Goal: Task Accomplishment & Management: Manage account settings

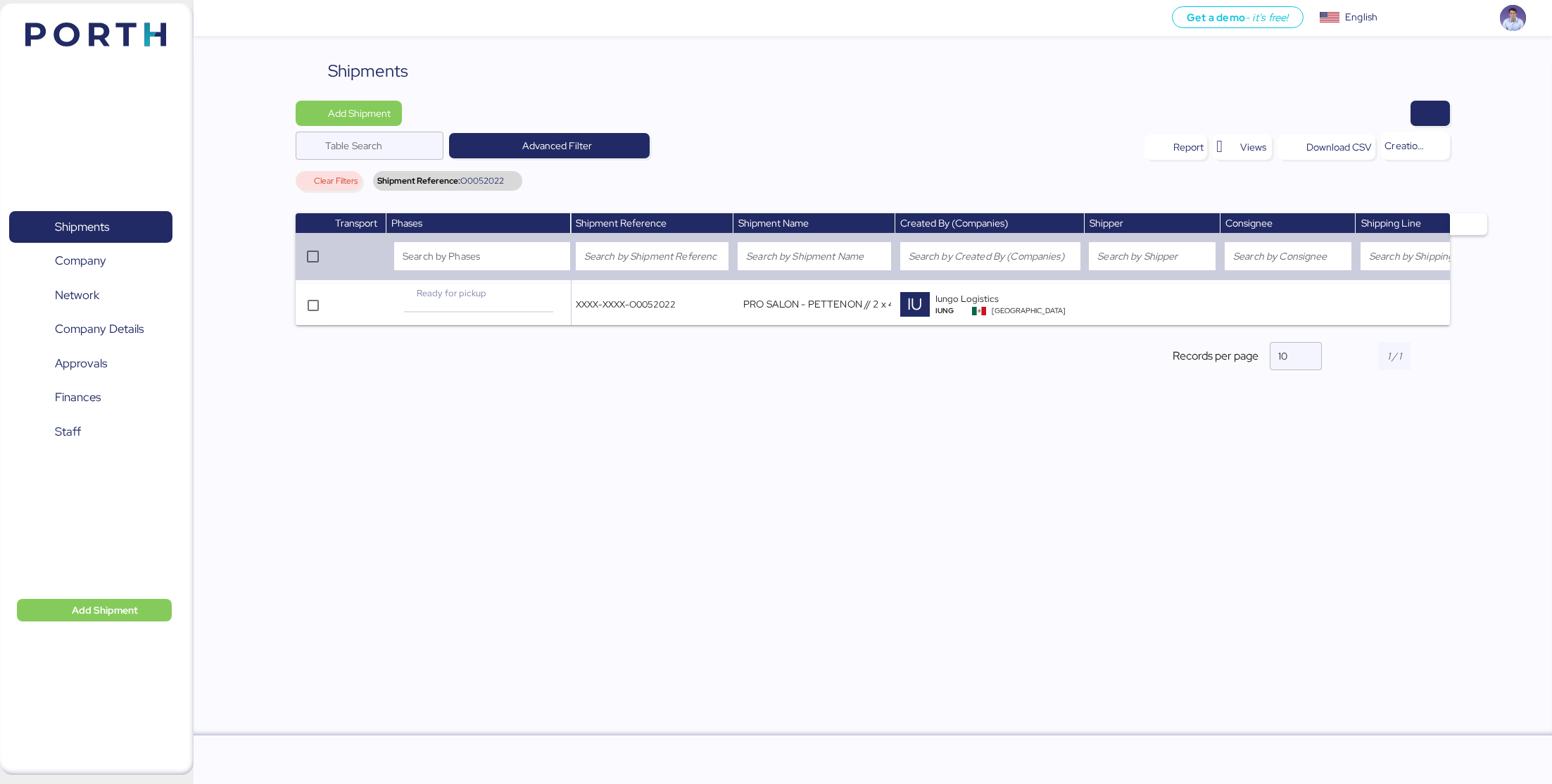
click at [724, 494] on div "Shipments Add Shipment Table Search Advanced Filter Report Views Download CSV C…" at bounding box center [872, 397] width 1358 height 677
click at [761, 163] on div "Add Shipment Table Search Advanced Filter Report Views Download CSV Creation da…" at bounding box center [873, 148] width 1155 height 96
click at [105, 391] on span "Finances" at bounding box center [90, 398] width 151 height 21
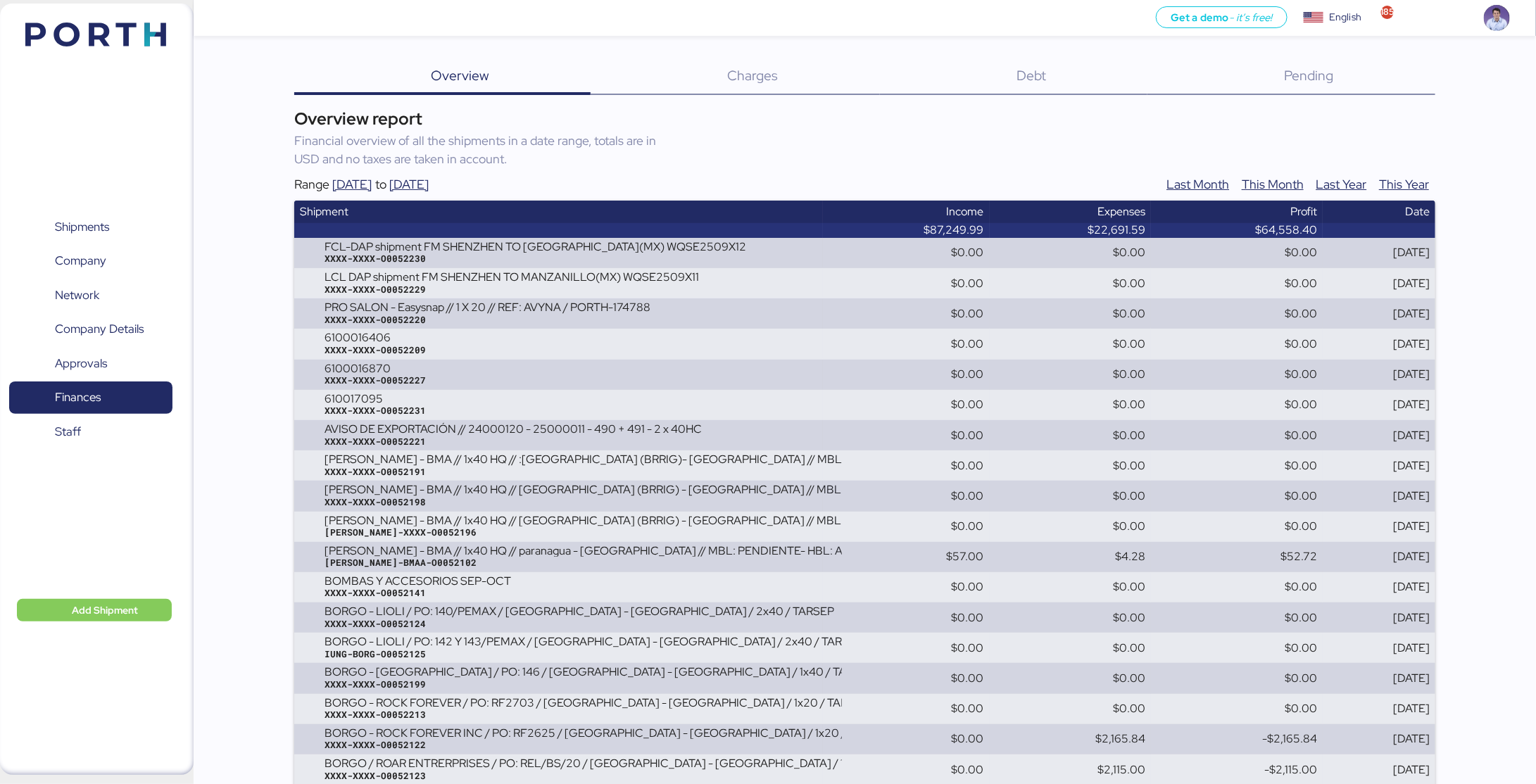
click at [1045, 81] on span "Debt" at bounding box center [1031, 75] width 29 height 18
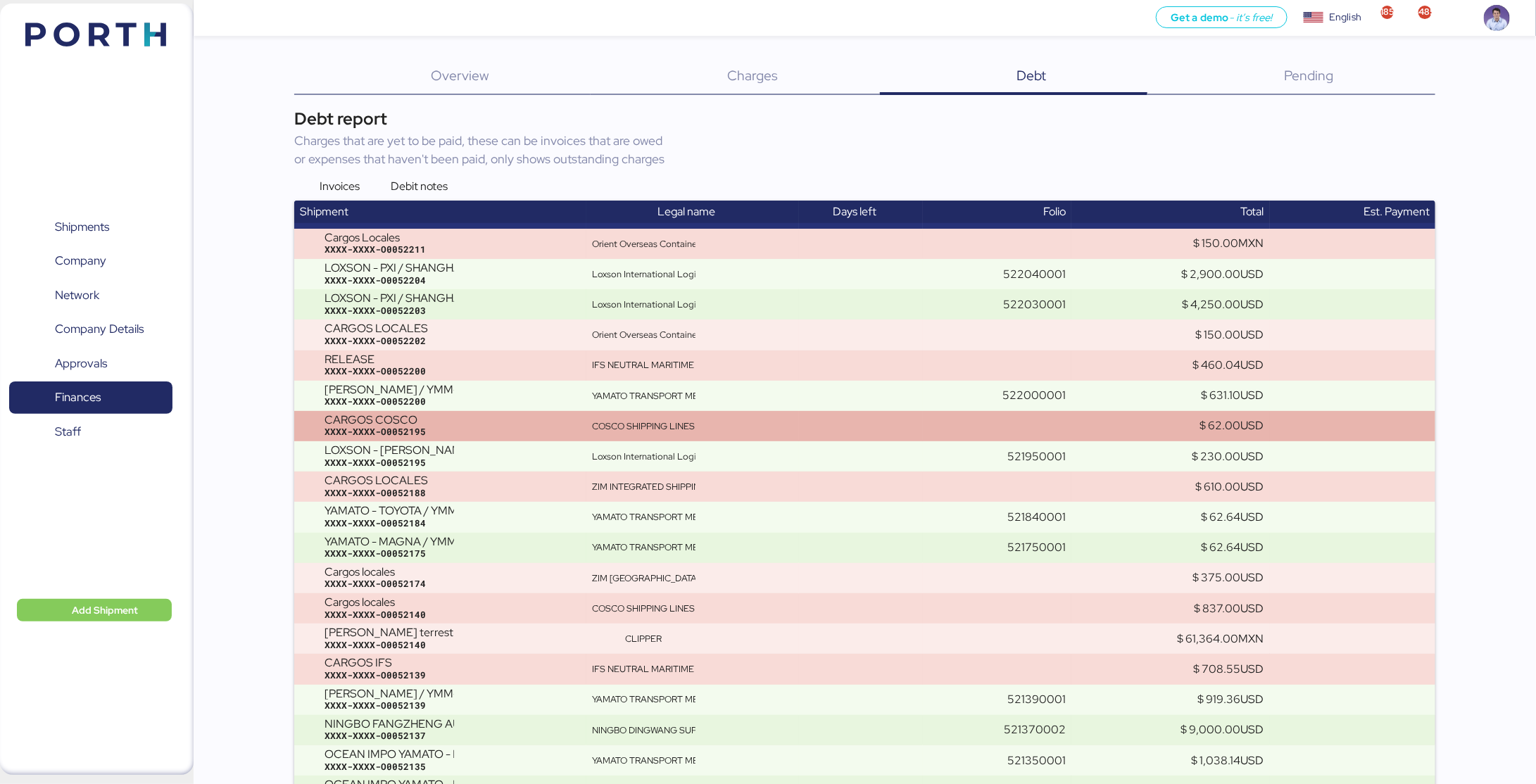
click at [615, 425] on div "COSCO SHIPPING LINES MEXICO" at bounding box center [643, 426] width 104 height 13
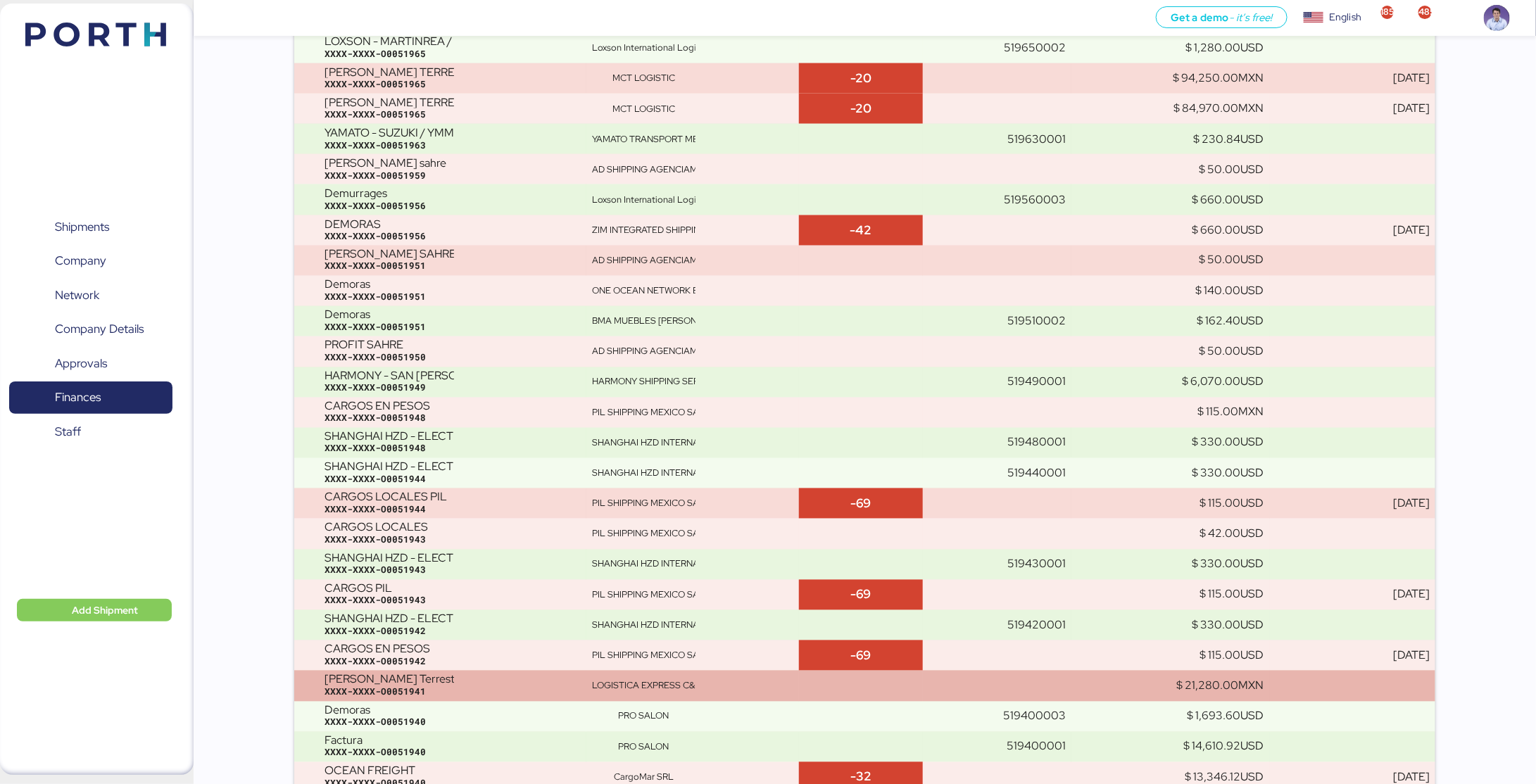
scroll to position [4359, 0]
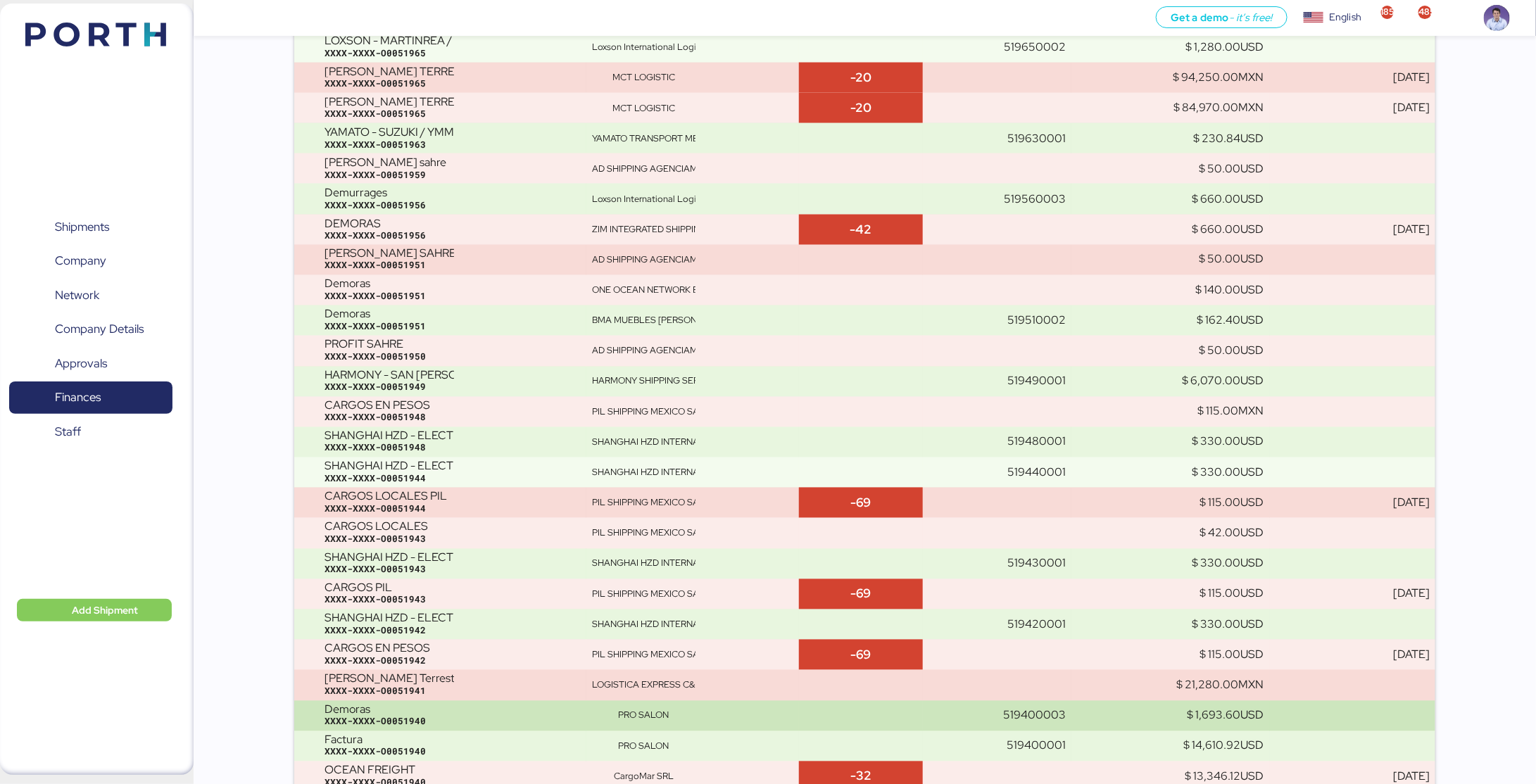
click at [468, 728] on div "XXXX-XXXX-O0051940" at bounding box center [452, 722] width 256 height 13
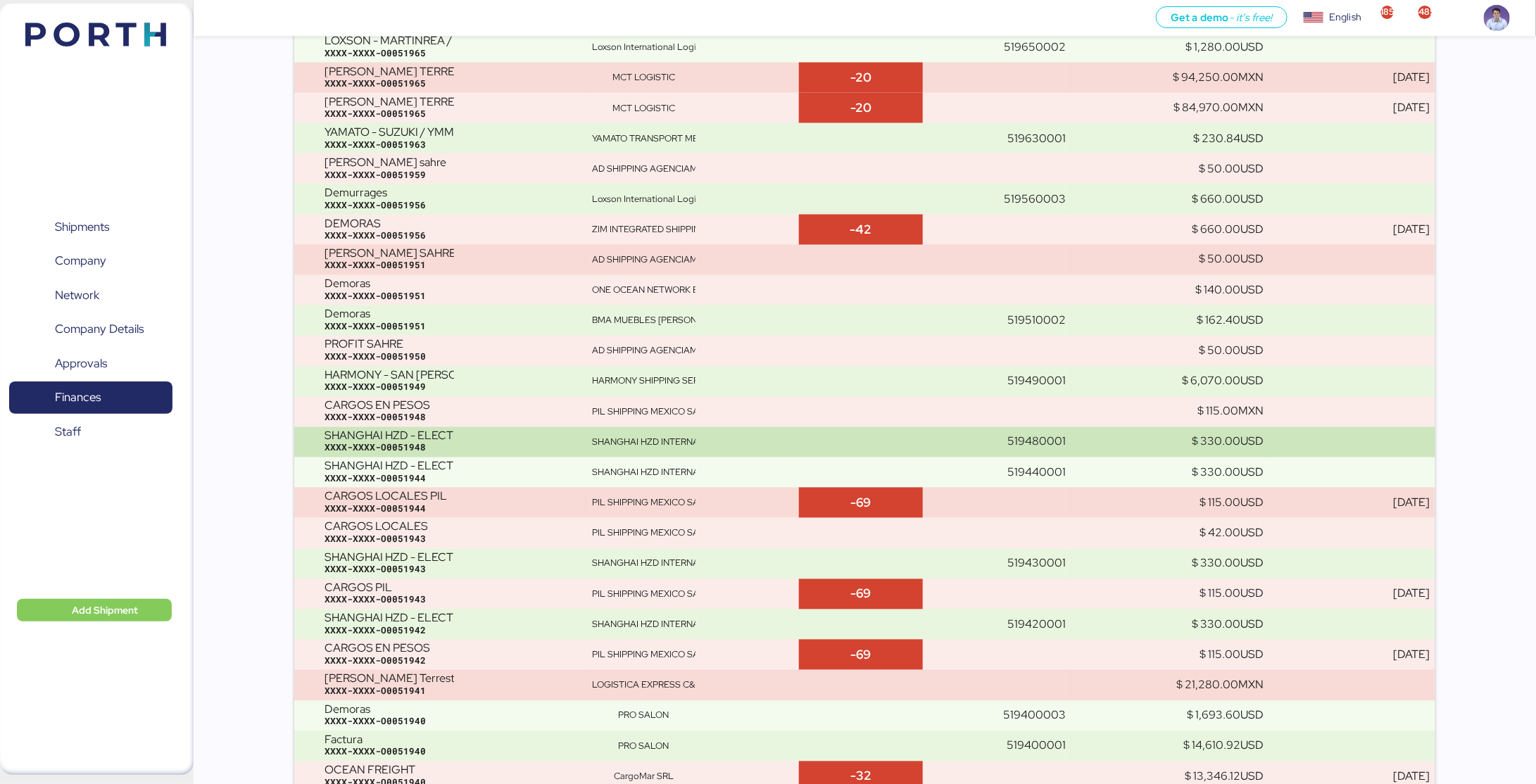
scroll to position [0, 0]
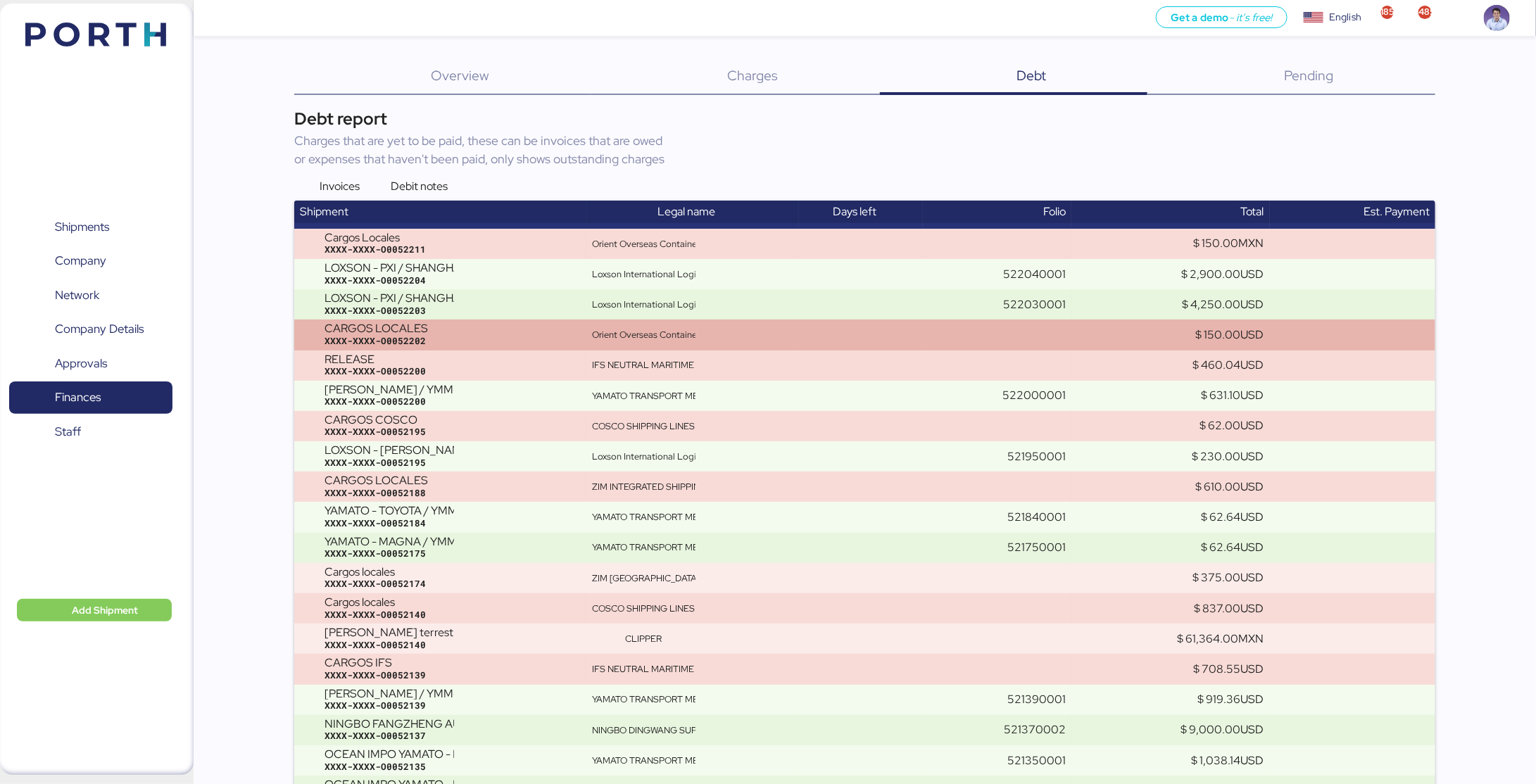
click at [668, 337] on div "Orient Overseas Container Line" at bounding box center [643, 335] width 104 height 13
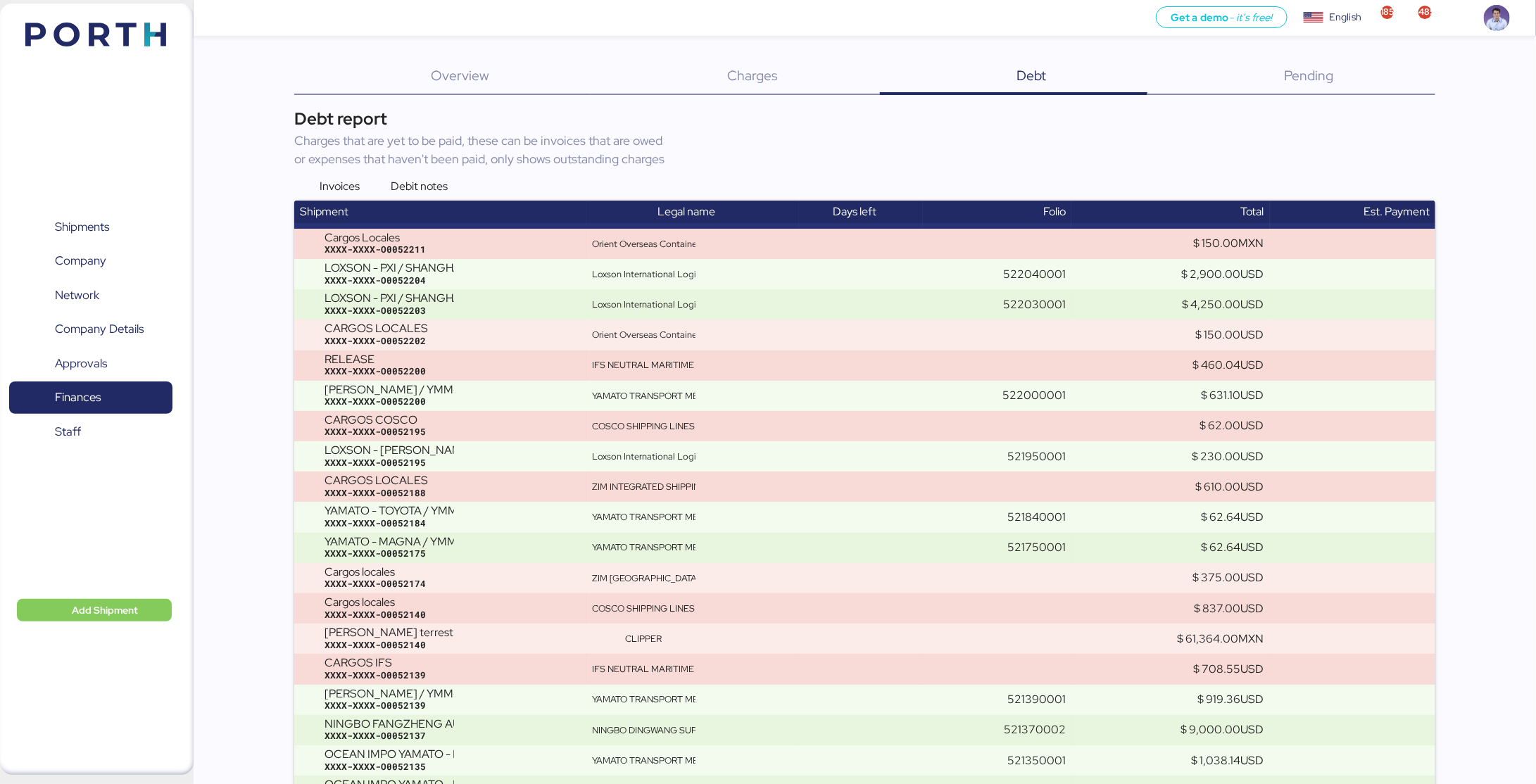
scroll to position [830, 0]
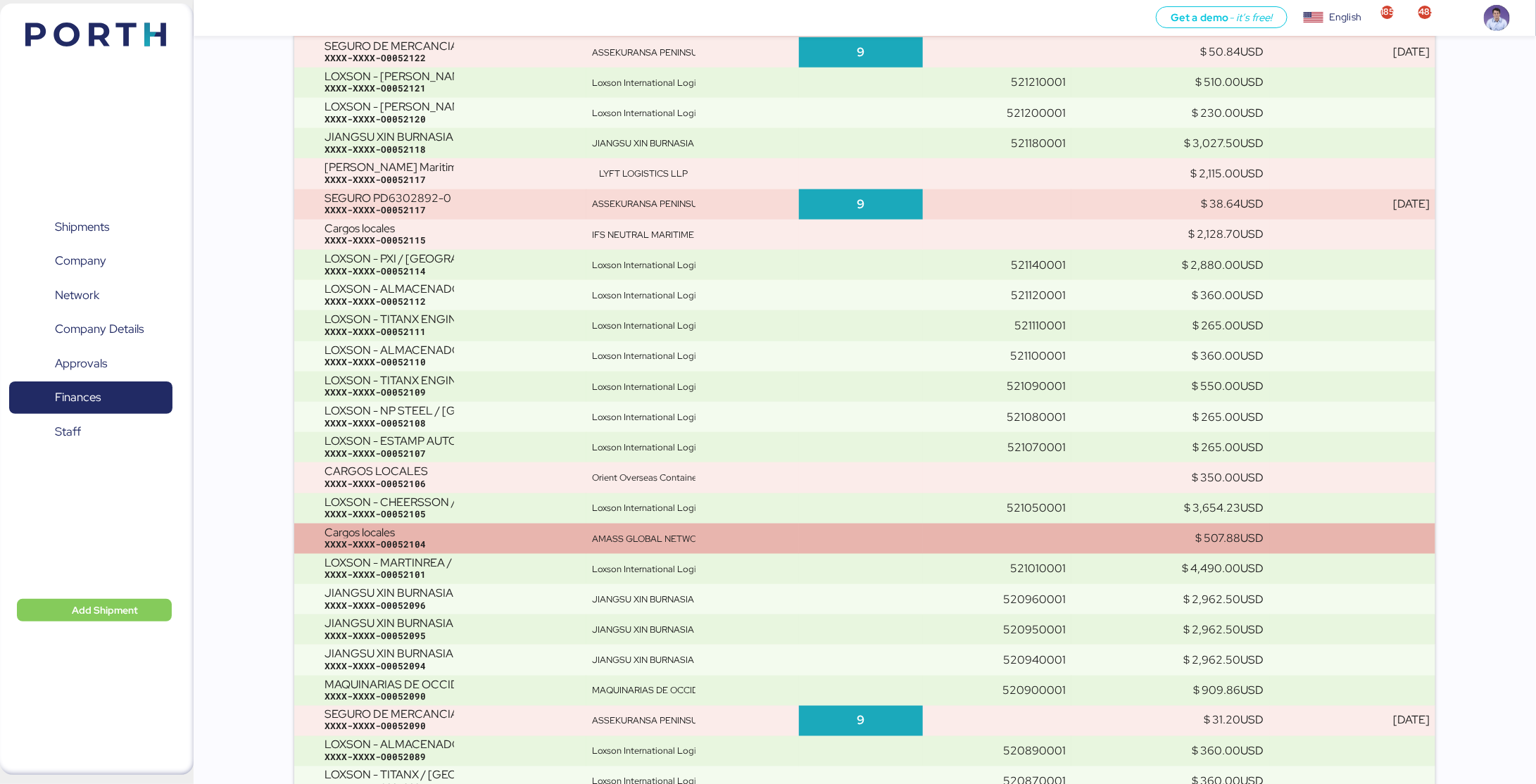
click at [852, 546] on td at bounding box center [861, 539] width 124 height 30
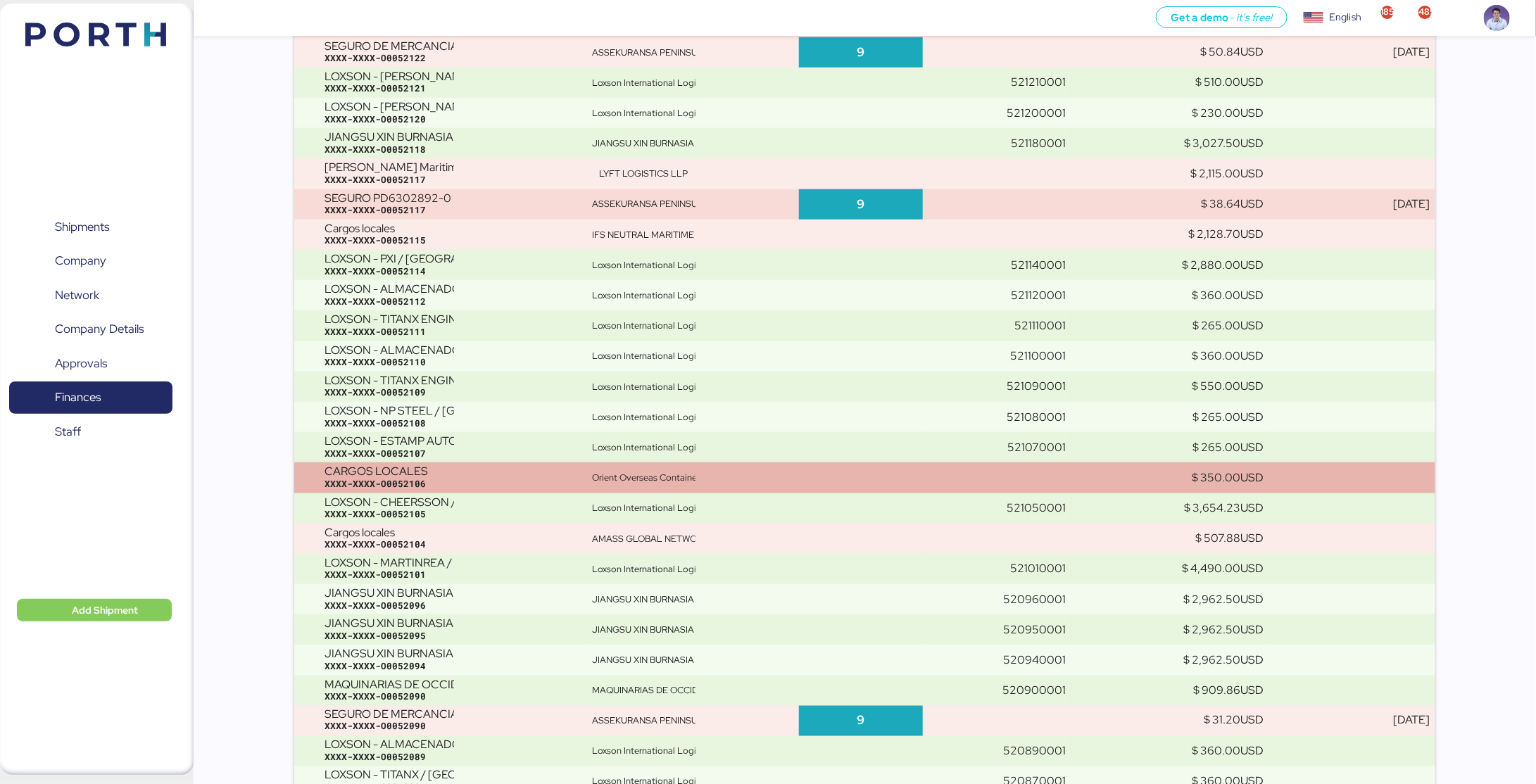
click at [866, 488] on td at bounding box center [861, 477] width 124 height 30
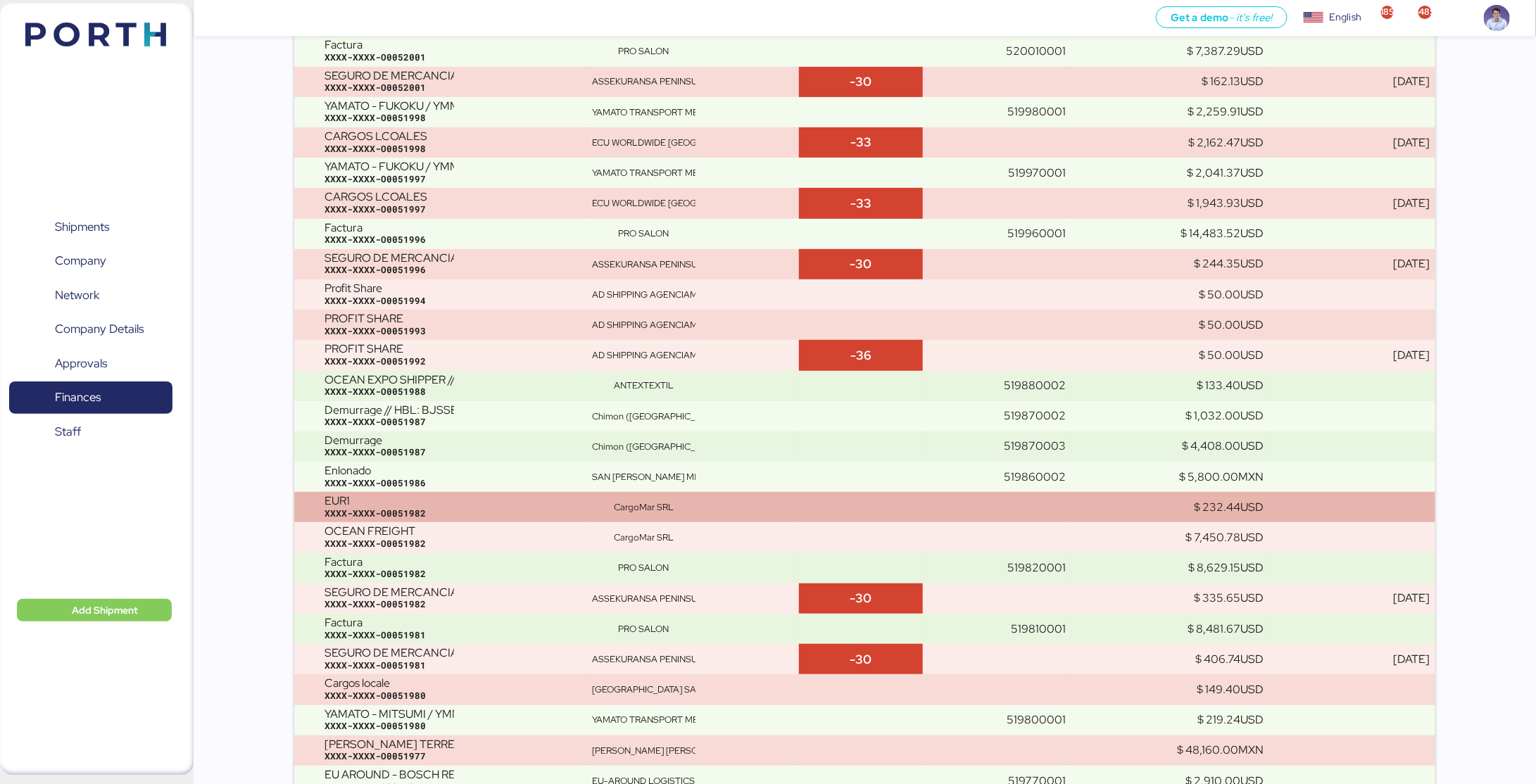
click at [866, 496] on td at bounding box center [861, 507] width 124 height 30
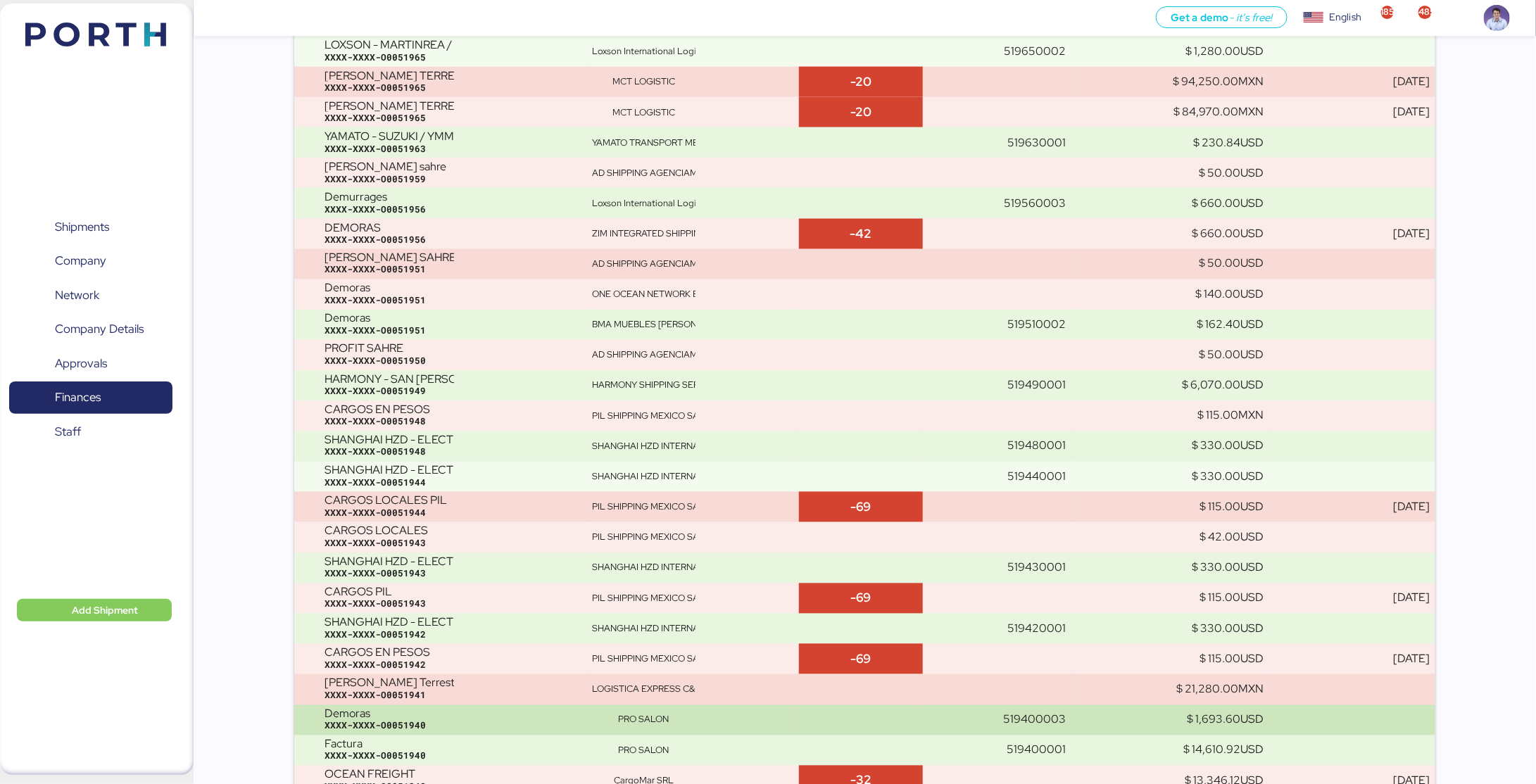
click at [863, 724] on td at bounding box center [861, 719] width 124 height 30
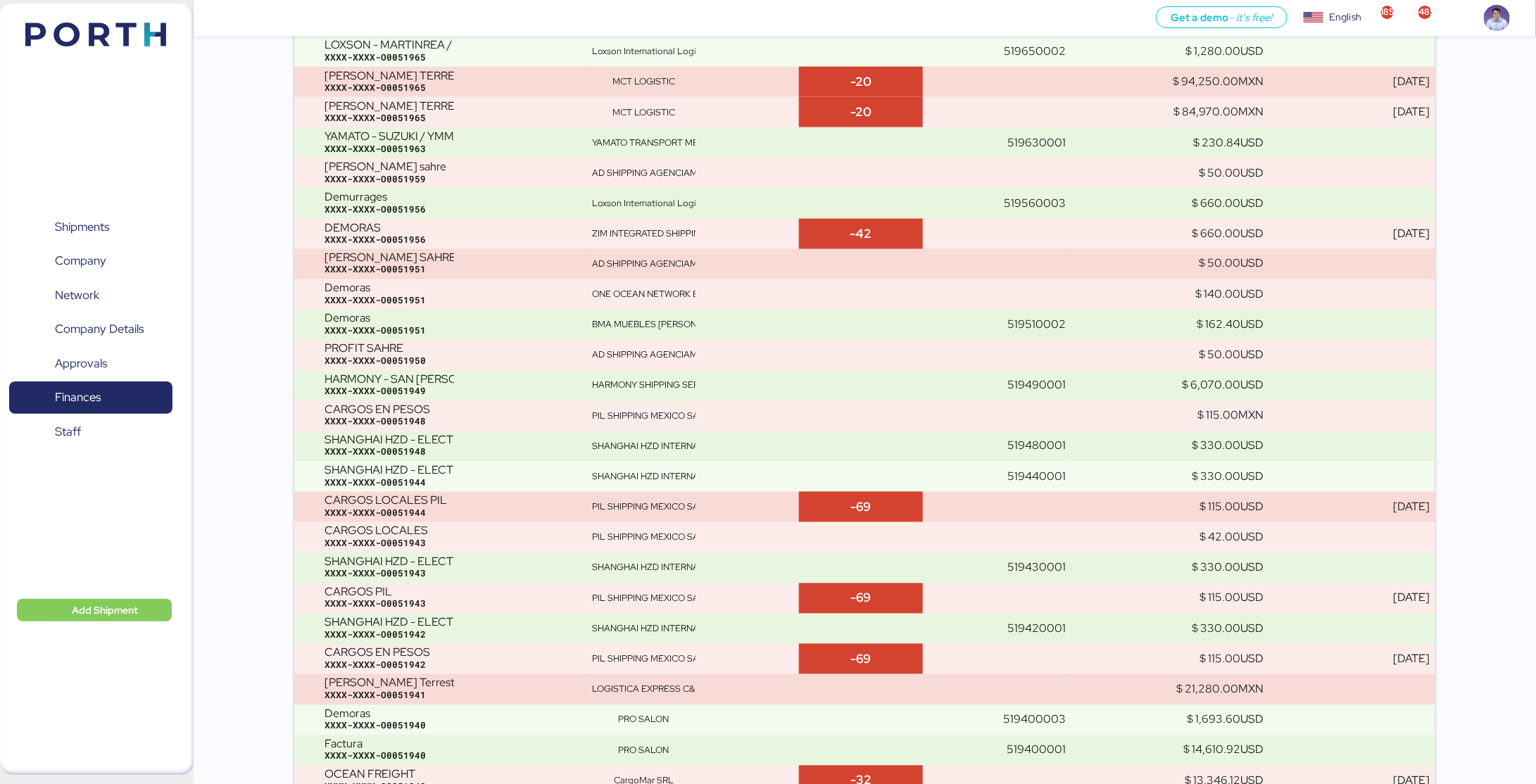
scroll to position [16297, 0]
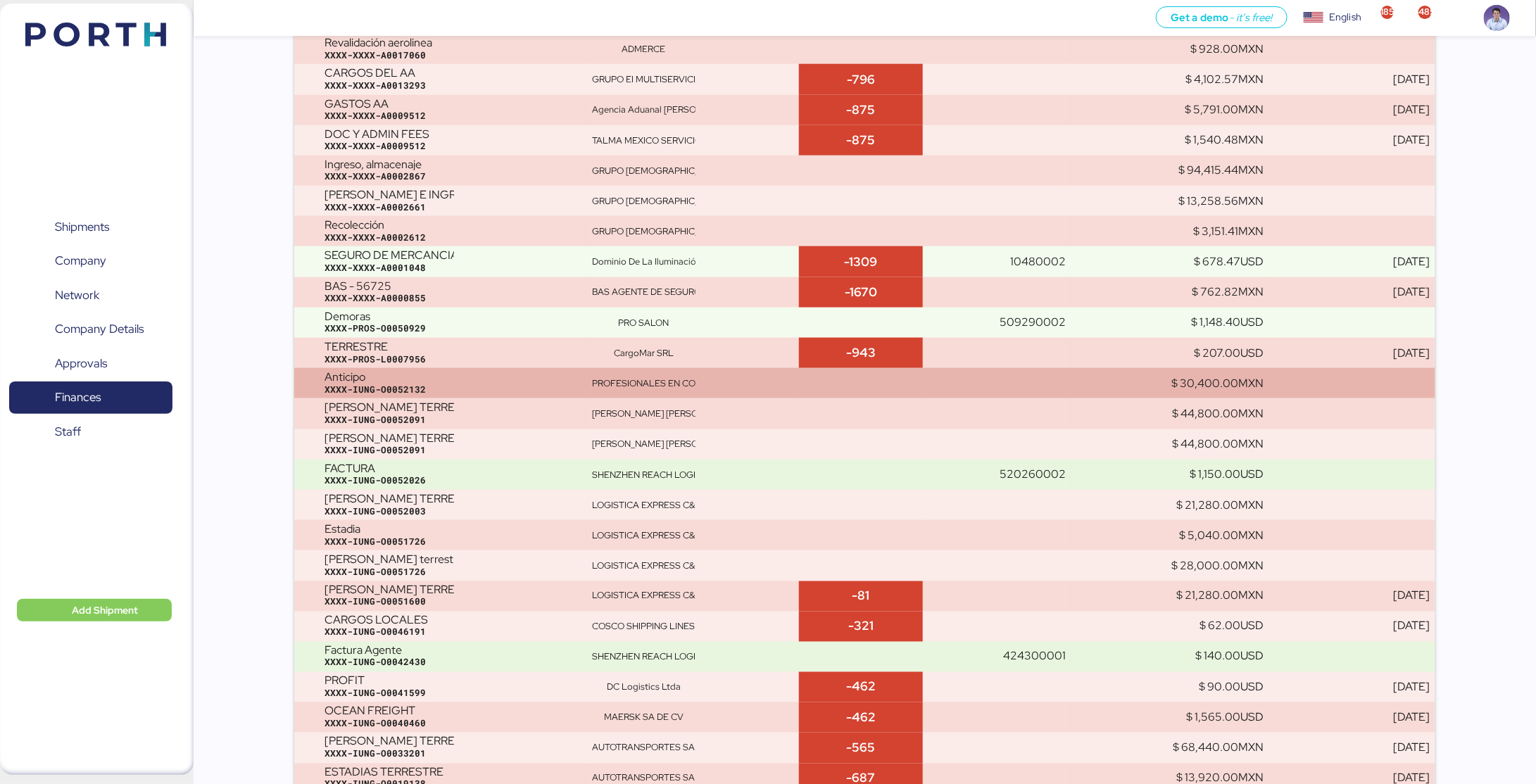
click at [1147, 391] on td "$ 30,400.00 MXN" at bounding box center [1171, 383] width 199 height 30
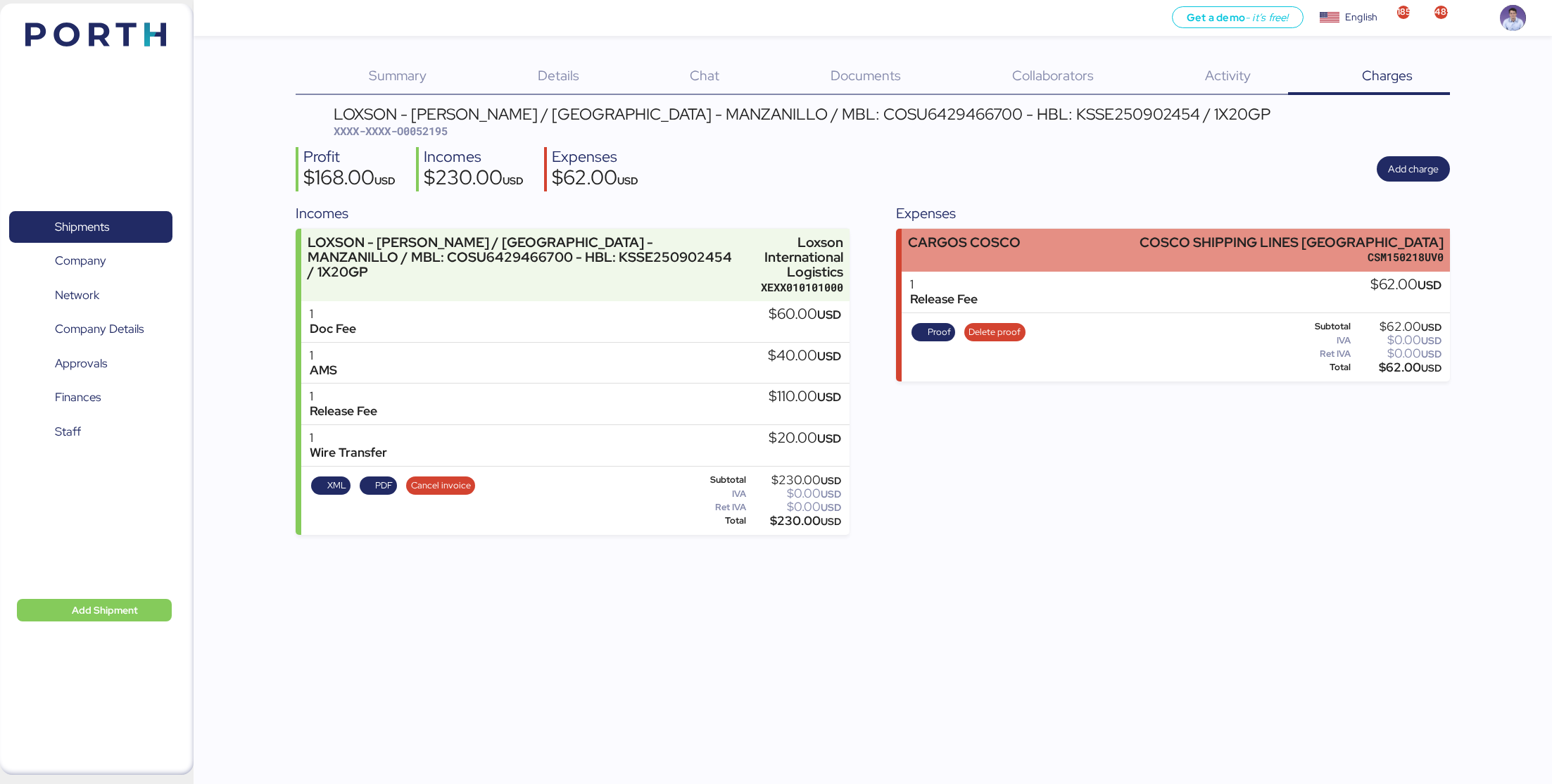
click at [1026, 258] on div "CARGOS COSCO COSCO SHIPPING LINES [GEOGRAPHIC_DATA] CSM150218UV0" at bounding box center [1176, 250] width 548 height 43
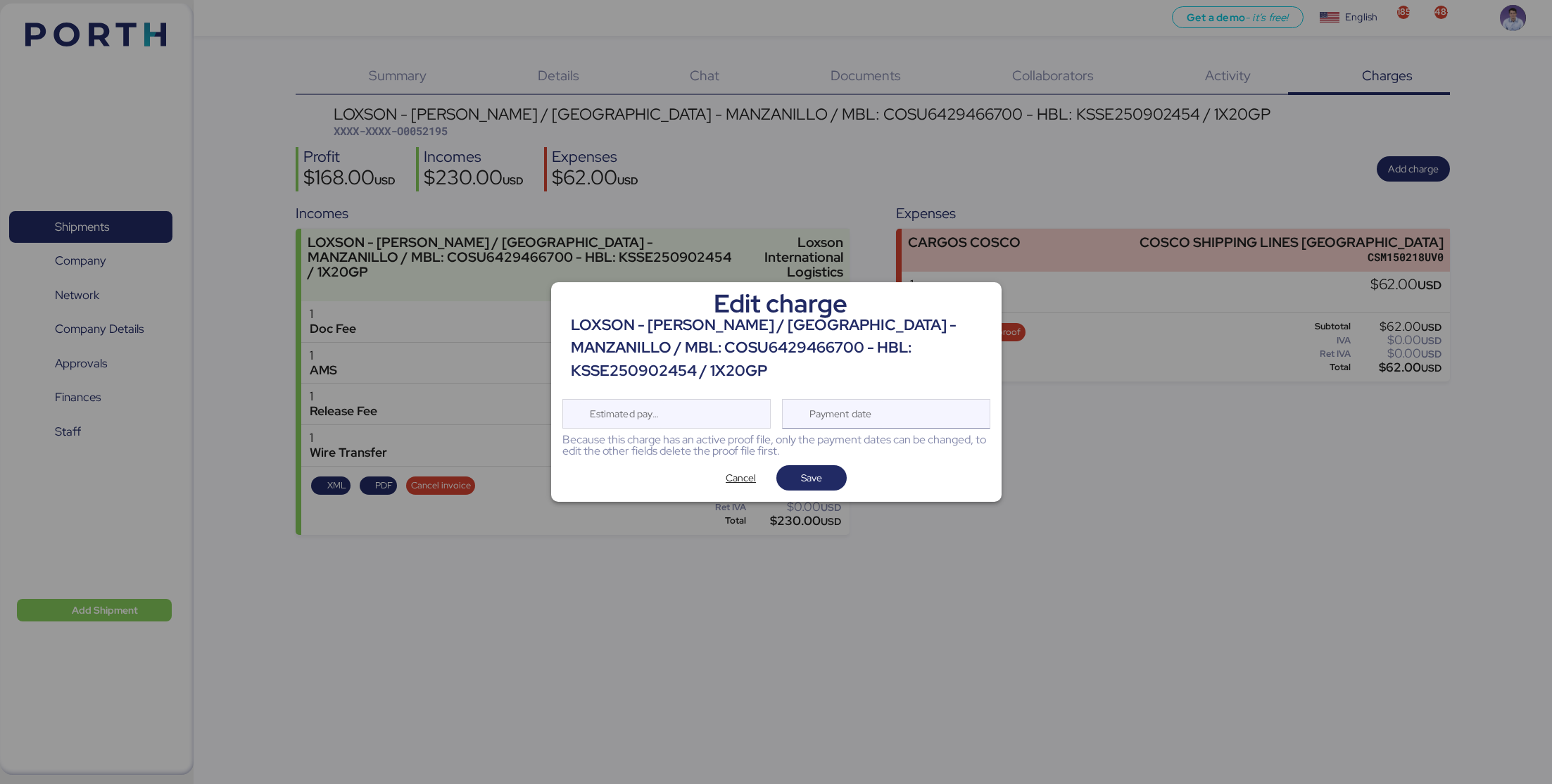
click at [930, 398] on div "Payment date" at bounding box center [885, 413] width 208 height 29
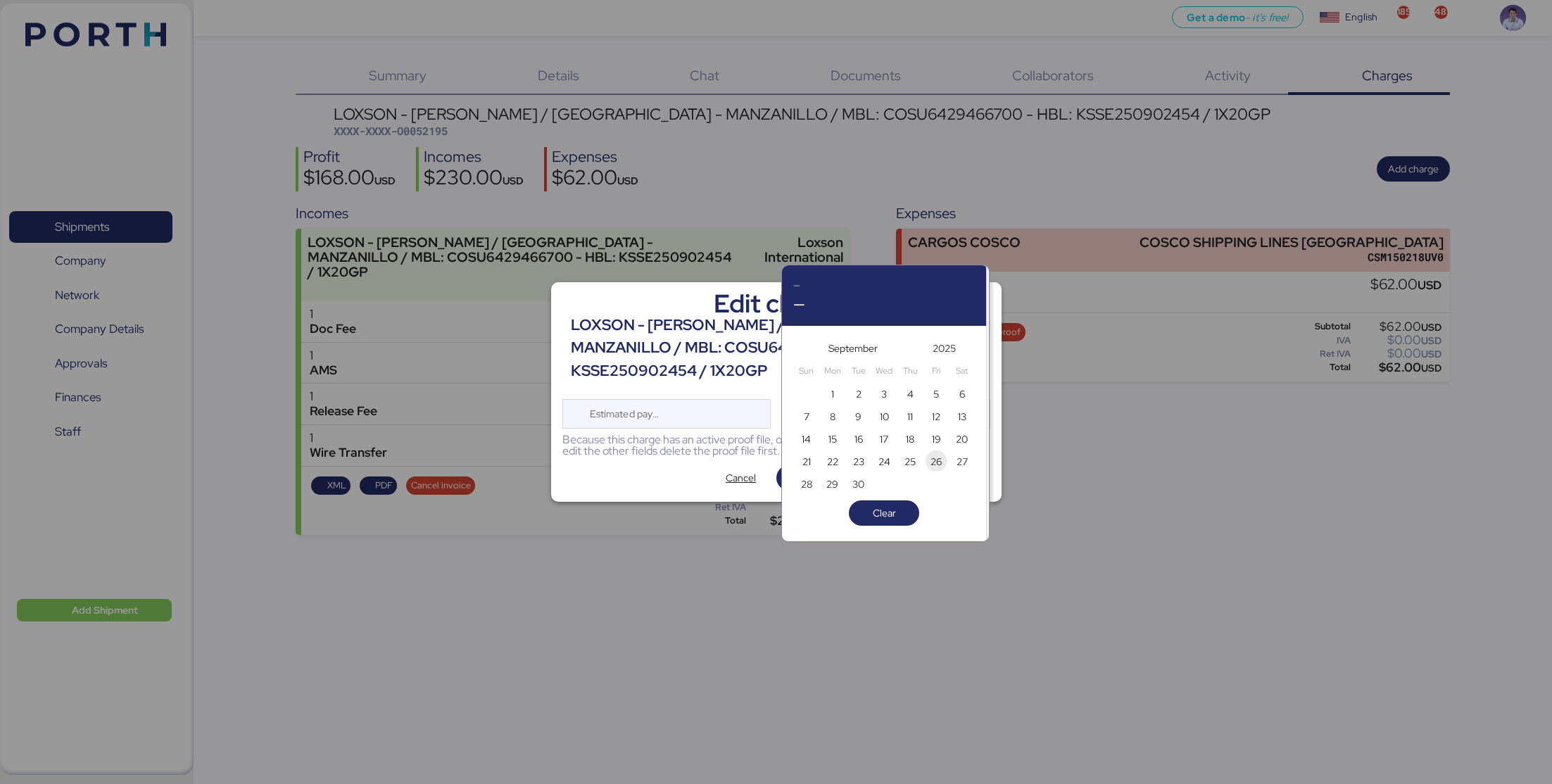
click at [925, 460] on span "26" at bounding box center [936, 461] width 21 height 21
type input "Sep 26, 2025"
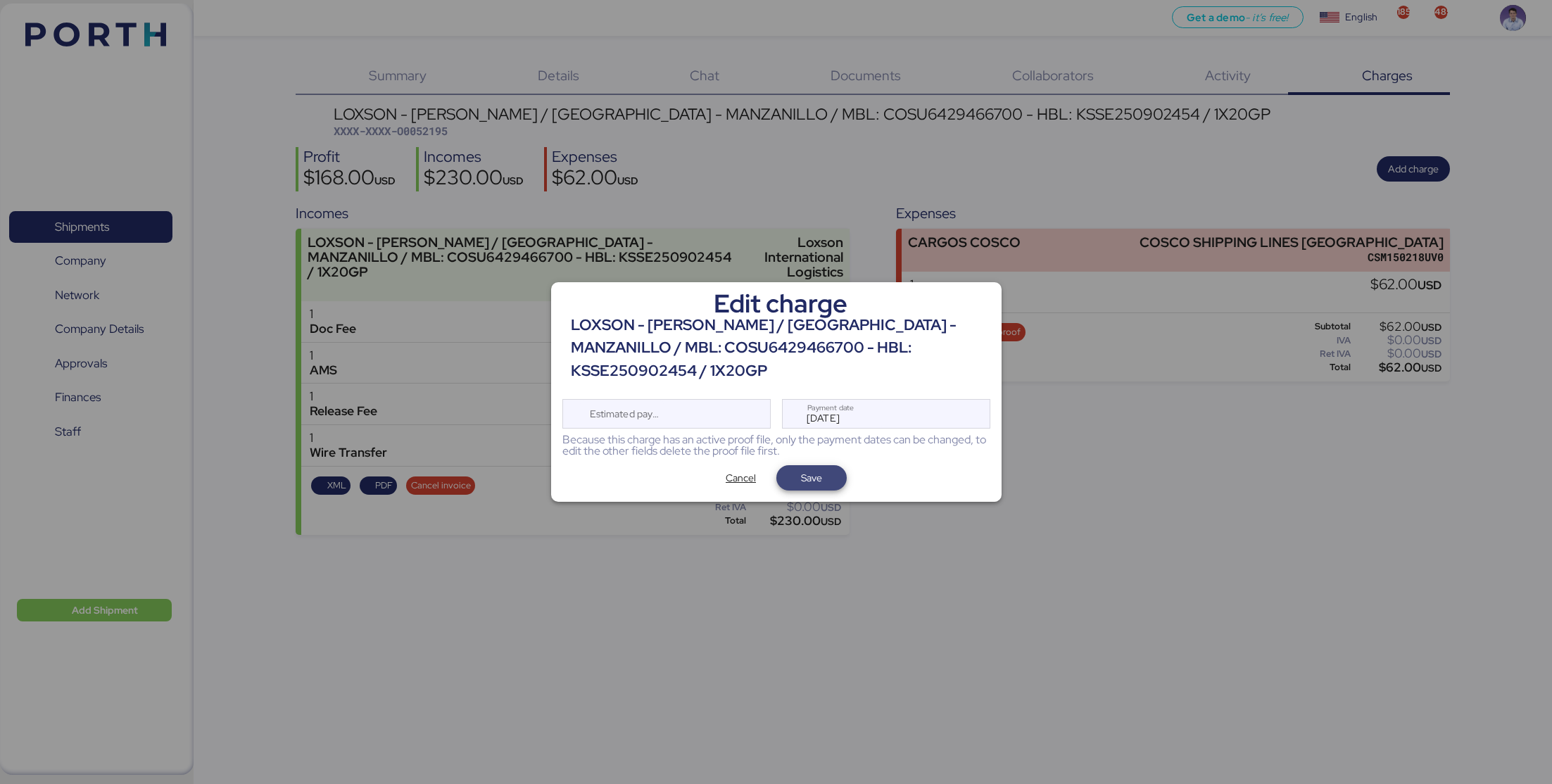
click at [814, 469] on span "Save" at bounding box center [811, 478] width 21 height 17
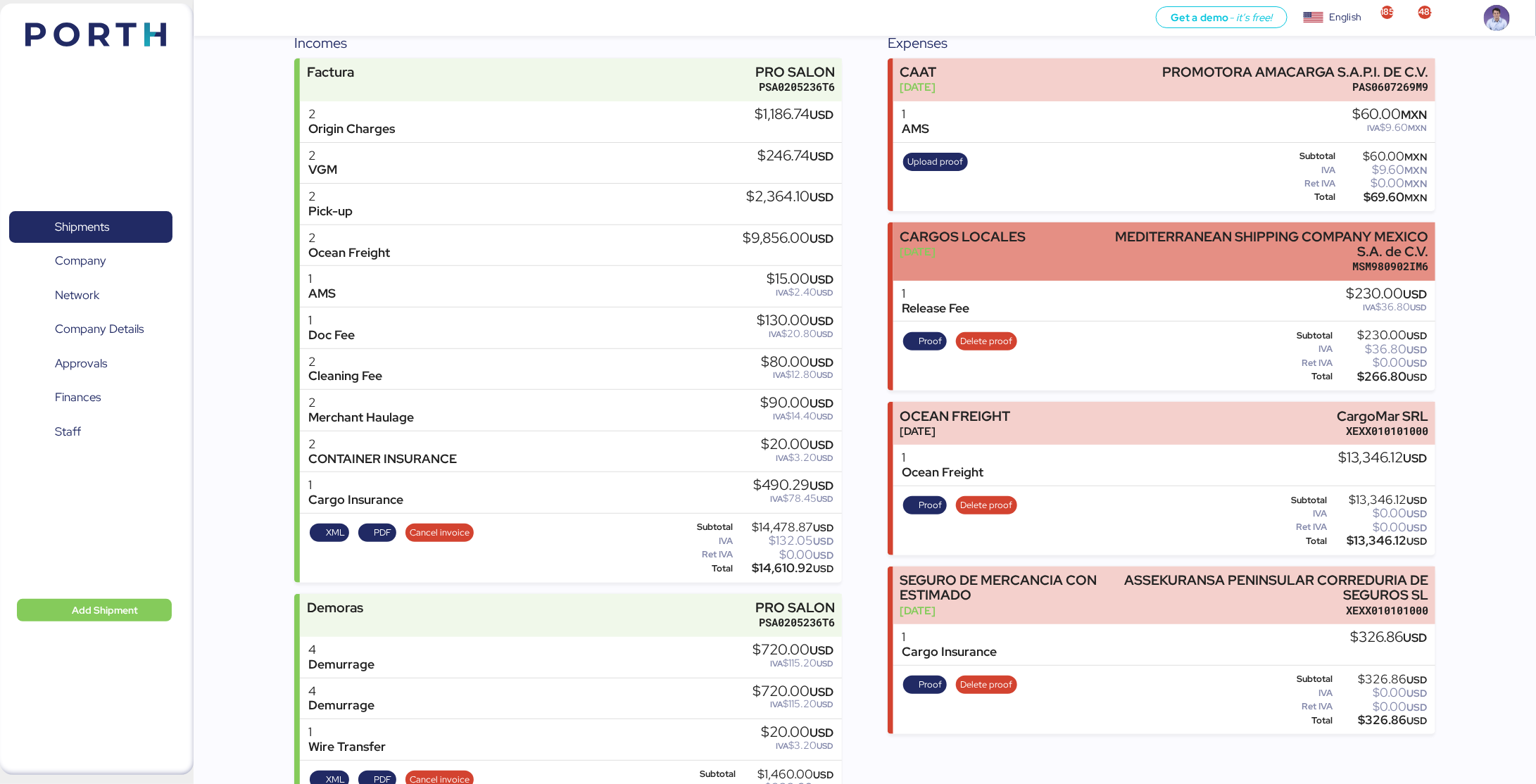
scroll to position [226, 0]
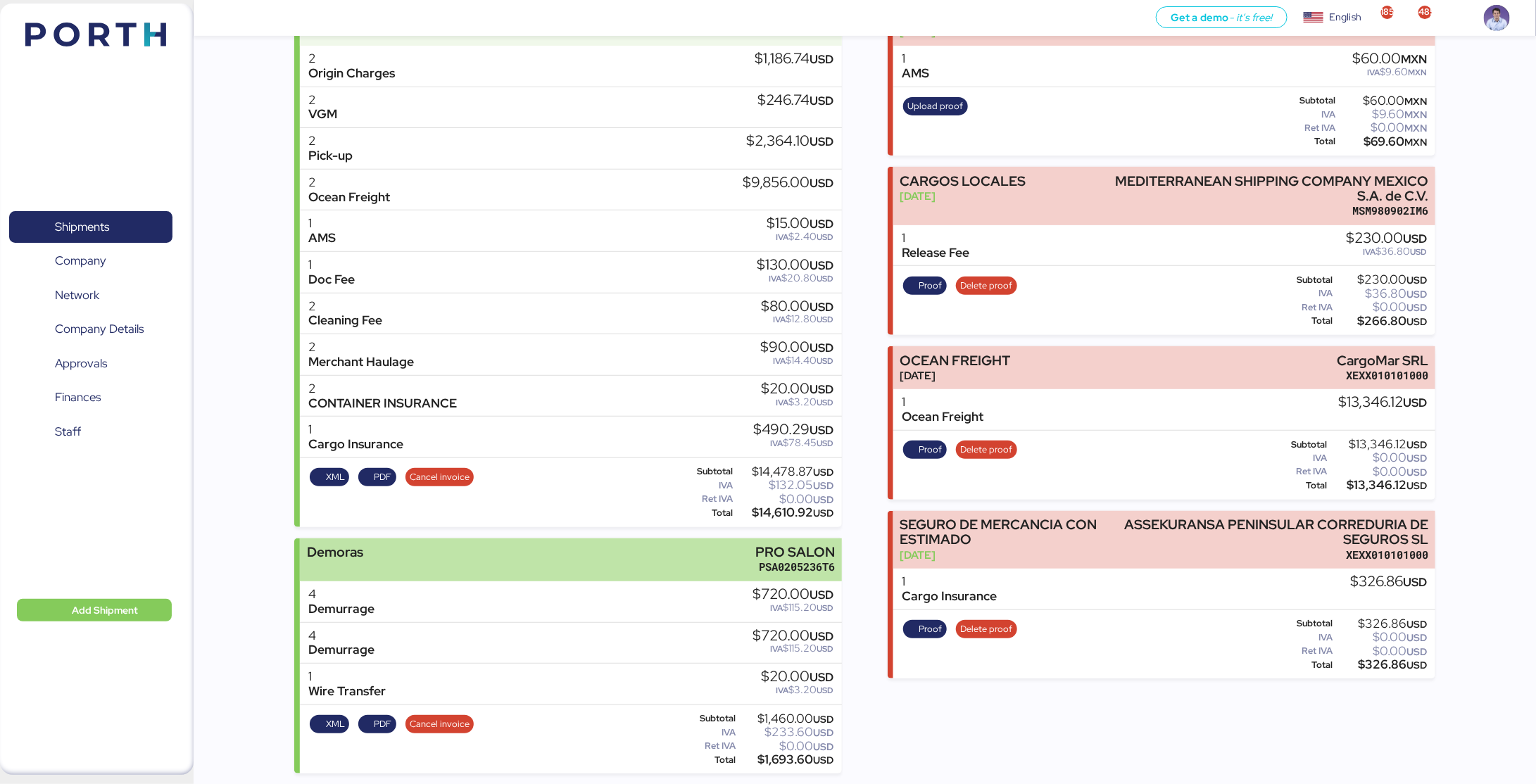
click at [698, 565] on div "Demoras PRO SALON PSA0205236T6" at bounding box center [571, 560] width 542 height 43
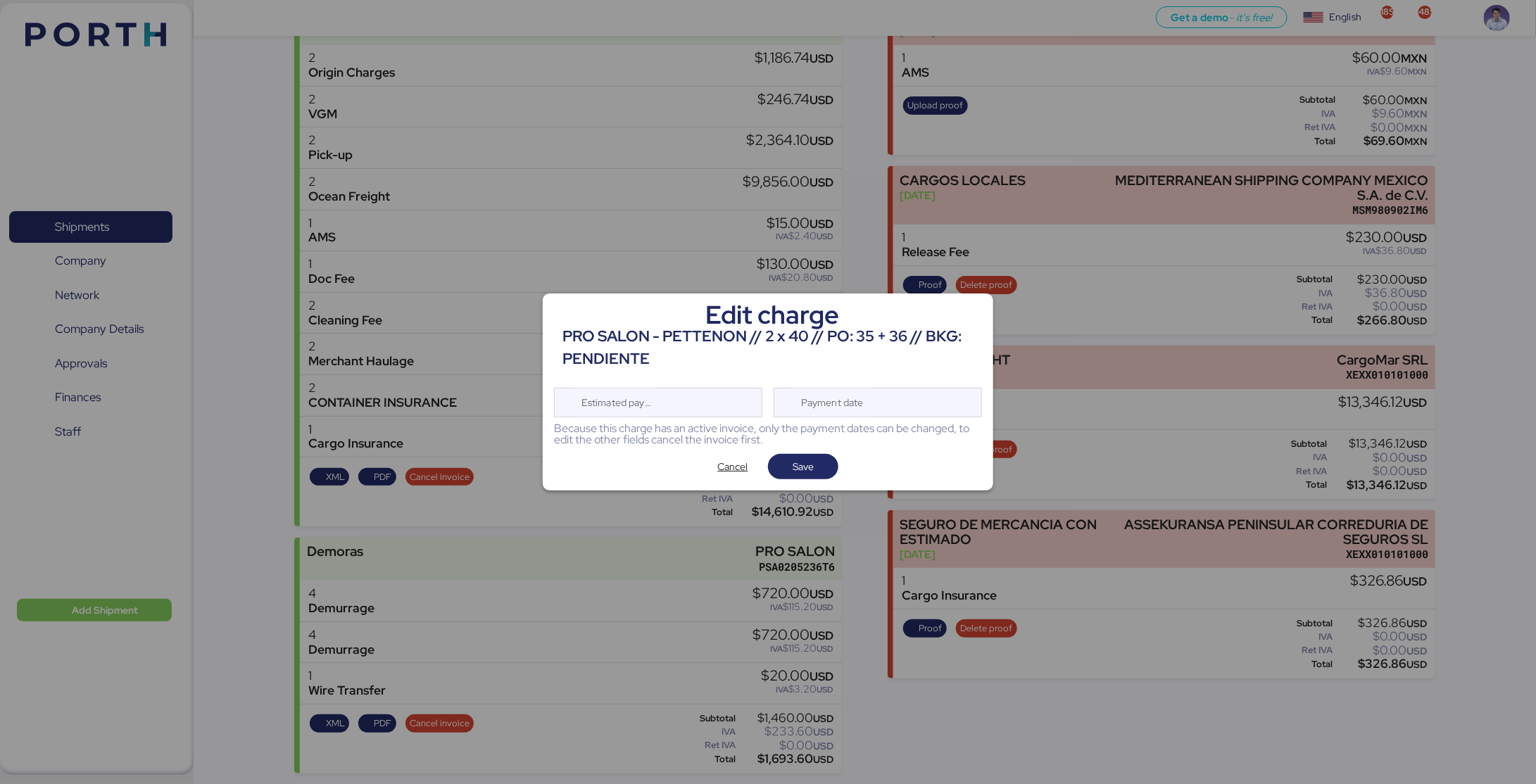
scroll to position [0, 0]
click at [855, 402] on div "Payment date" at bounding box center [833, 402] width 84 height 29
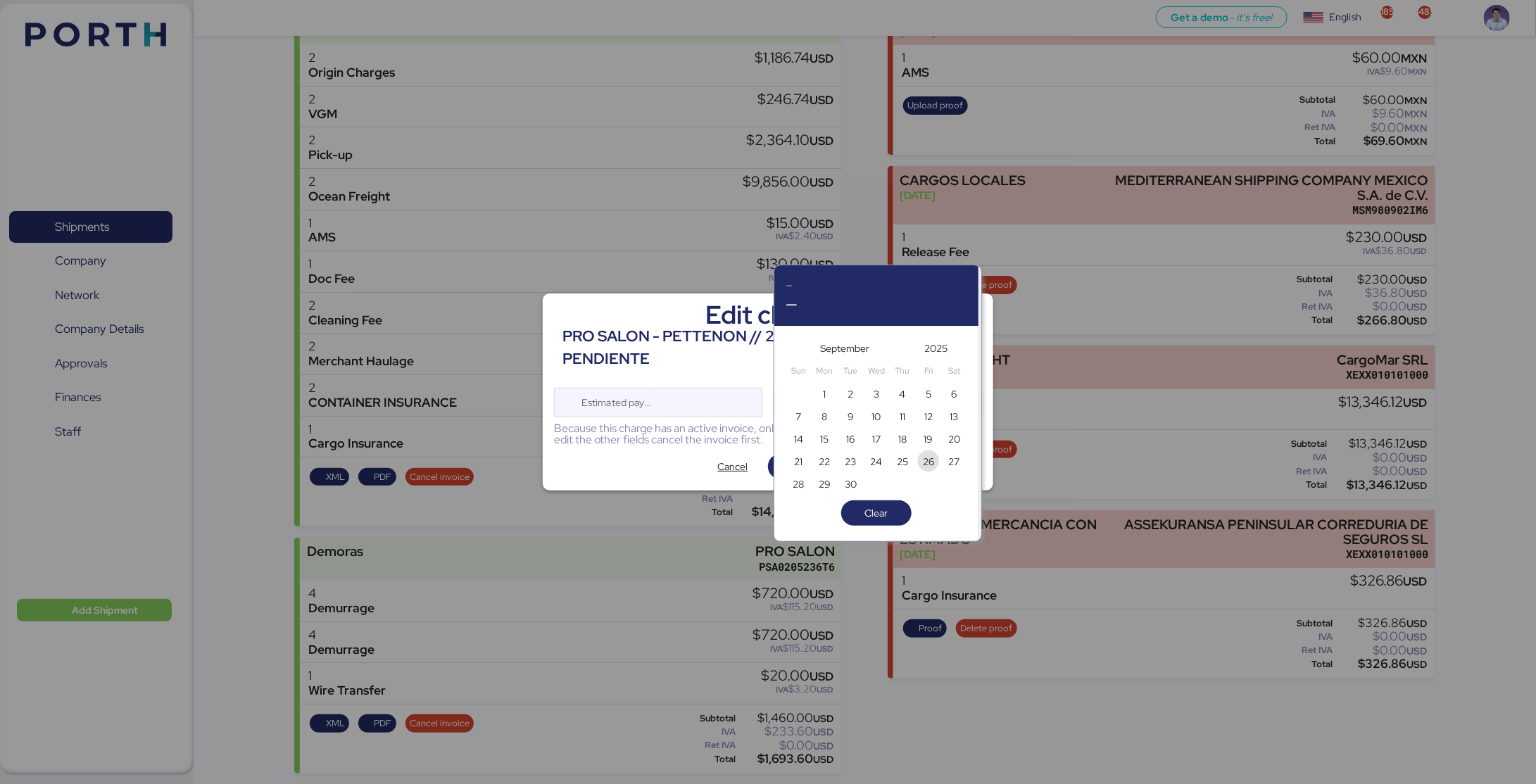
click at [921, 461] on span "26" at bounding box center [929, 462] width 16 height 17
type input "Sep 26, 2025"
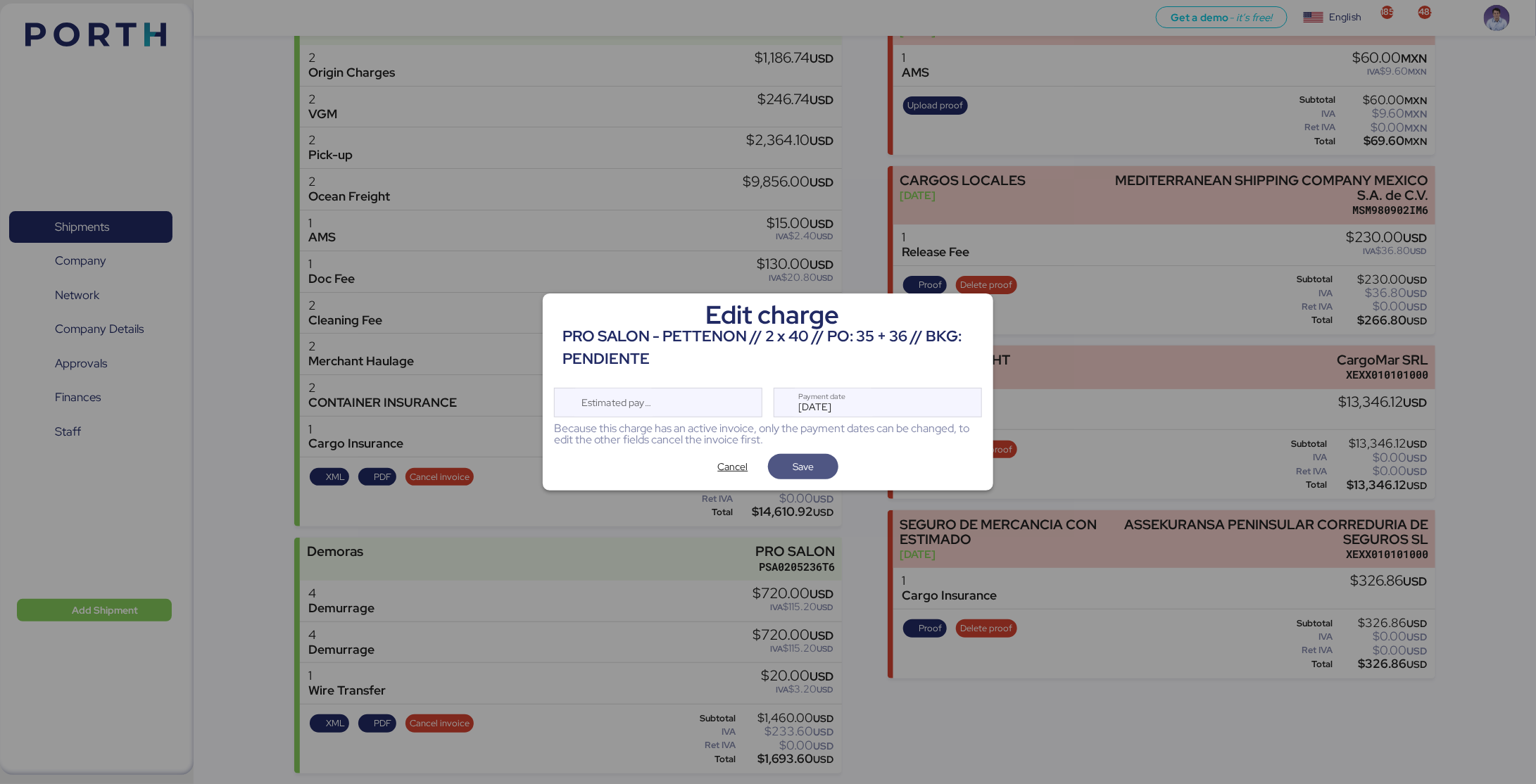
click at [819, 472] on span "Save" at bounding box center [803, 466] width 48 height 20
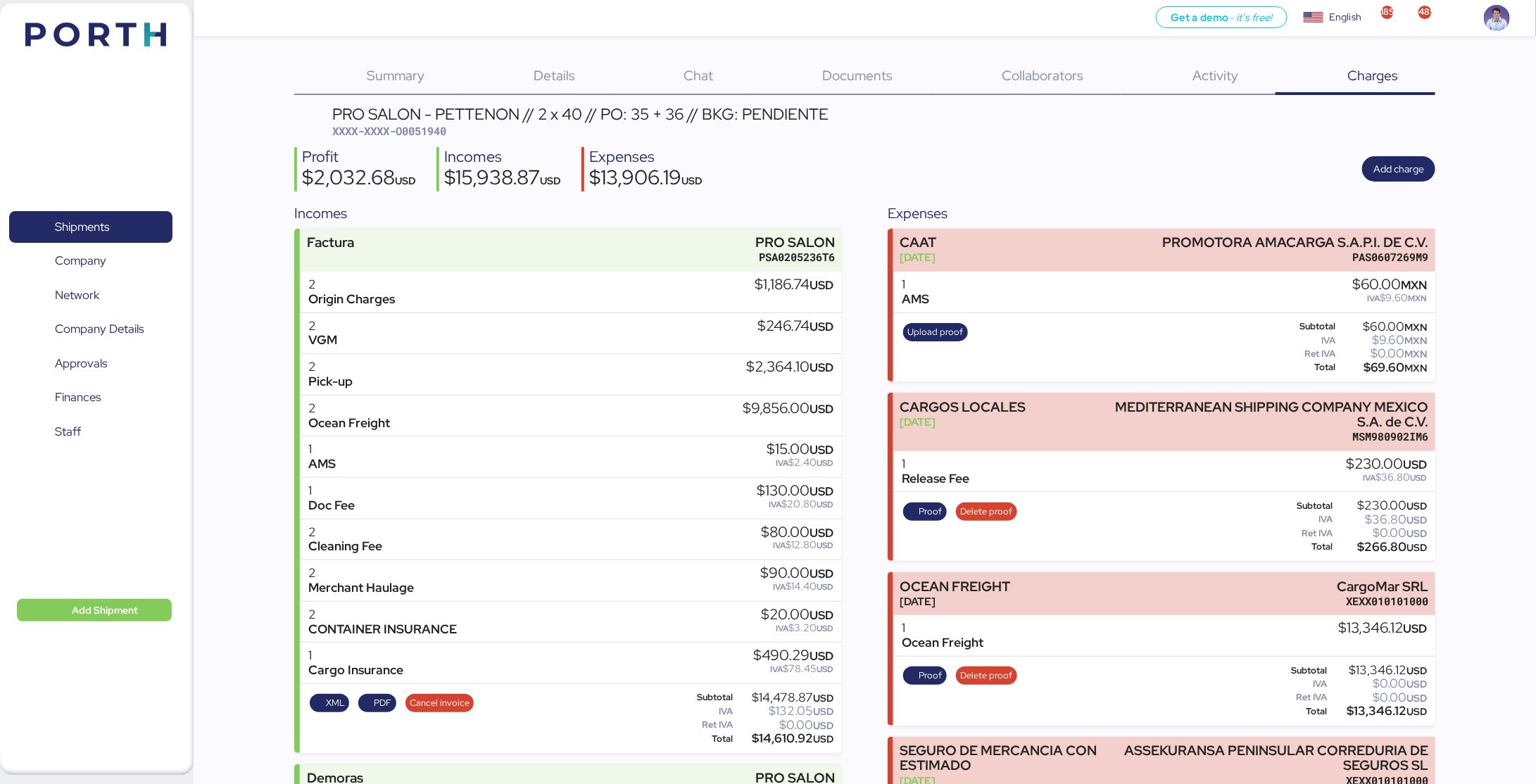
click at [892, 147] on div "Profit $2,032.68 USD Incomes $15,938.87 USD Expenses $13,906.19 USD Add charge" at bounding box center [864, 169] width 1141 height 44
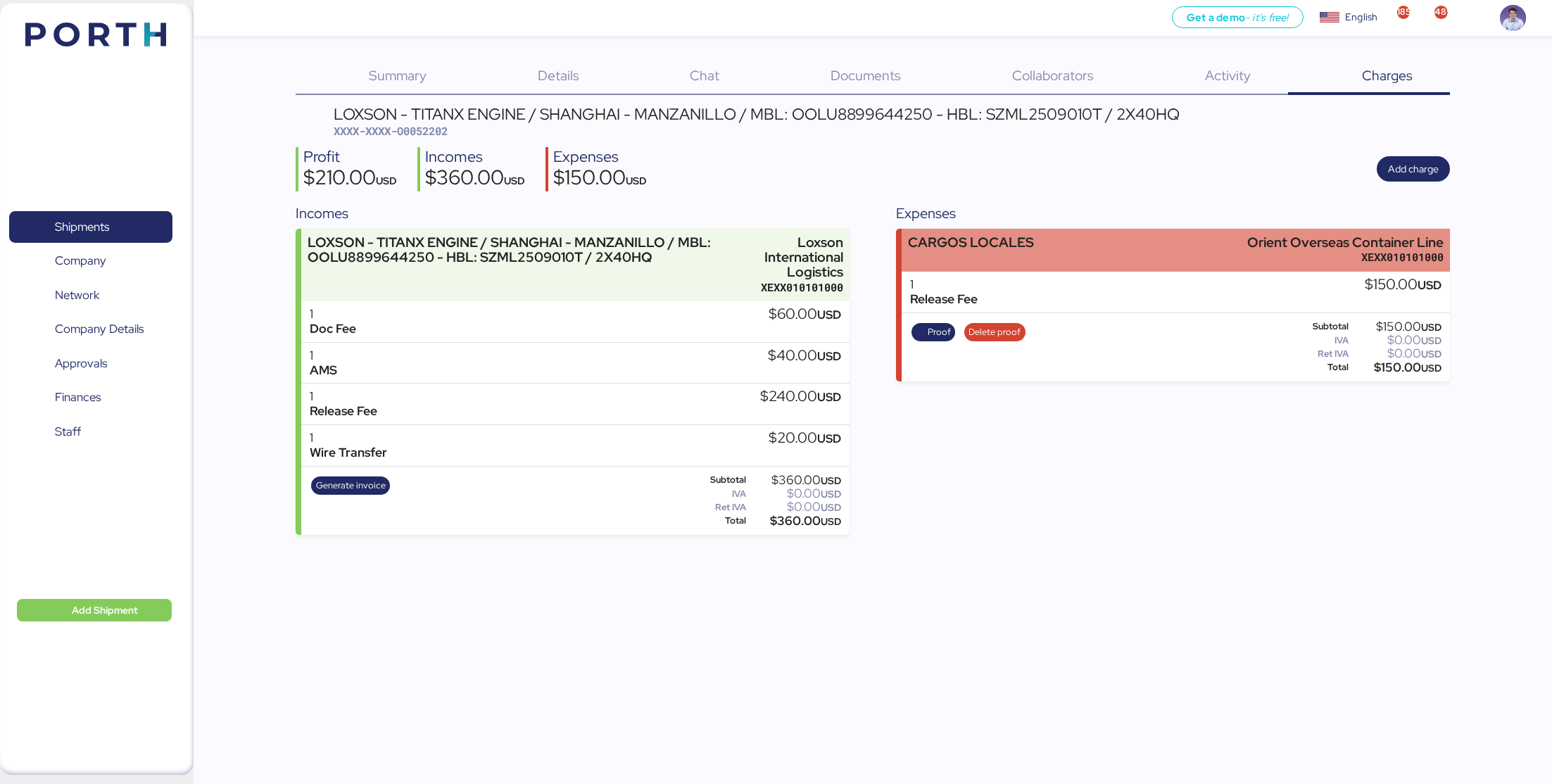
click at [970, 241] on div "CARGOS LOCALES" at bounding box center [971, 242] width 126 height 15
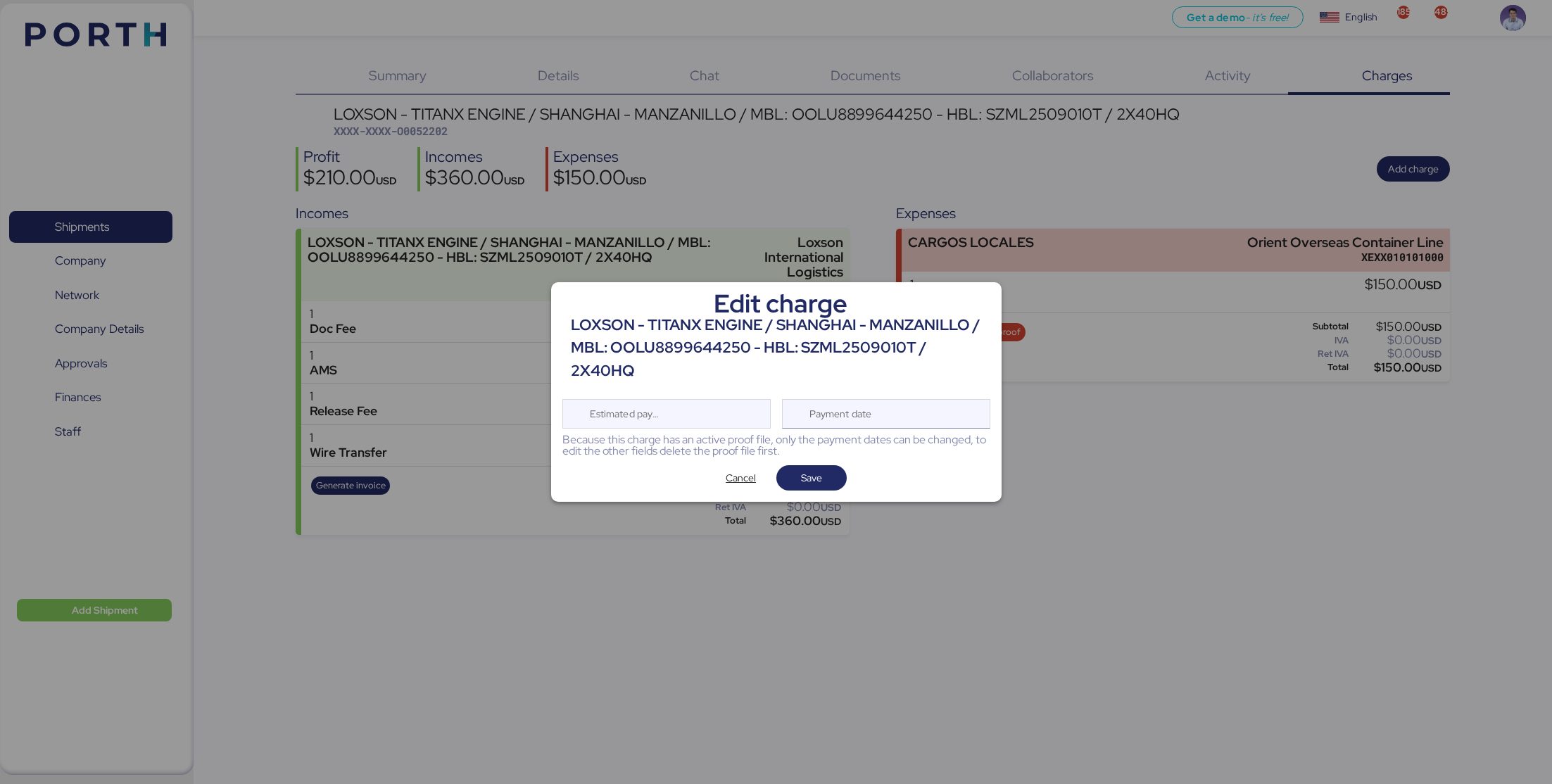
click at [919, 420] on div "Payment date" at bounding box center [885, 413] width 208 height 29
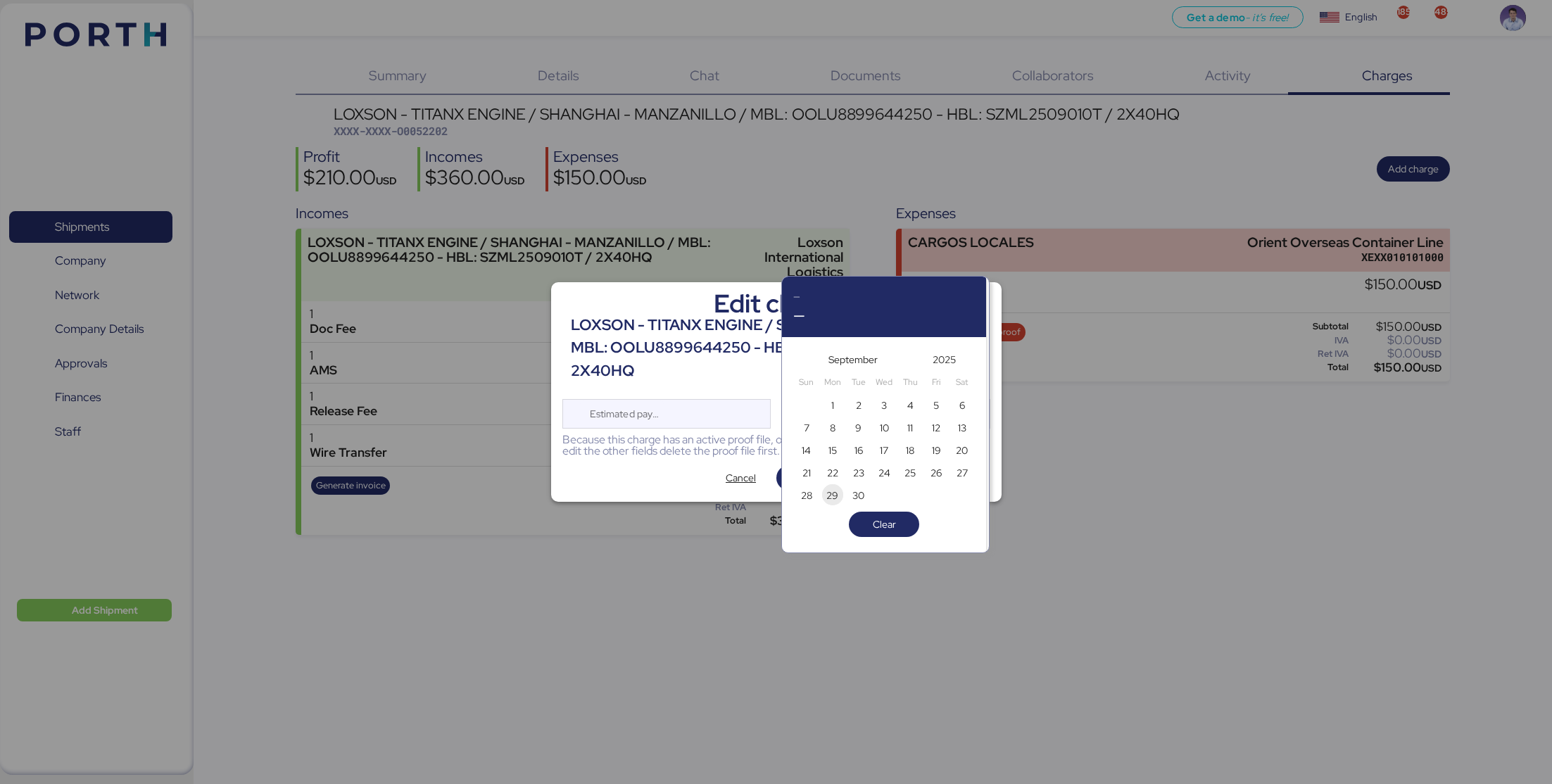
click at [831, 495] on span "29" at bounding box center [832, 495] width 12 height 17
type input "[DATE]"
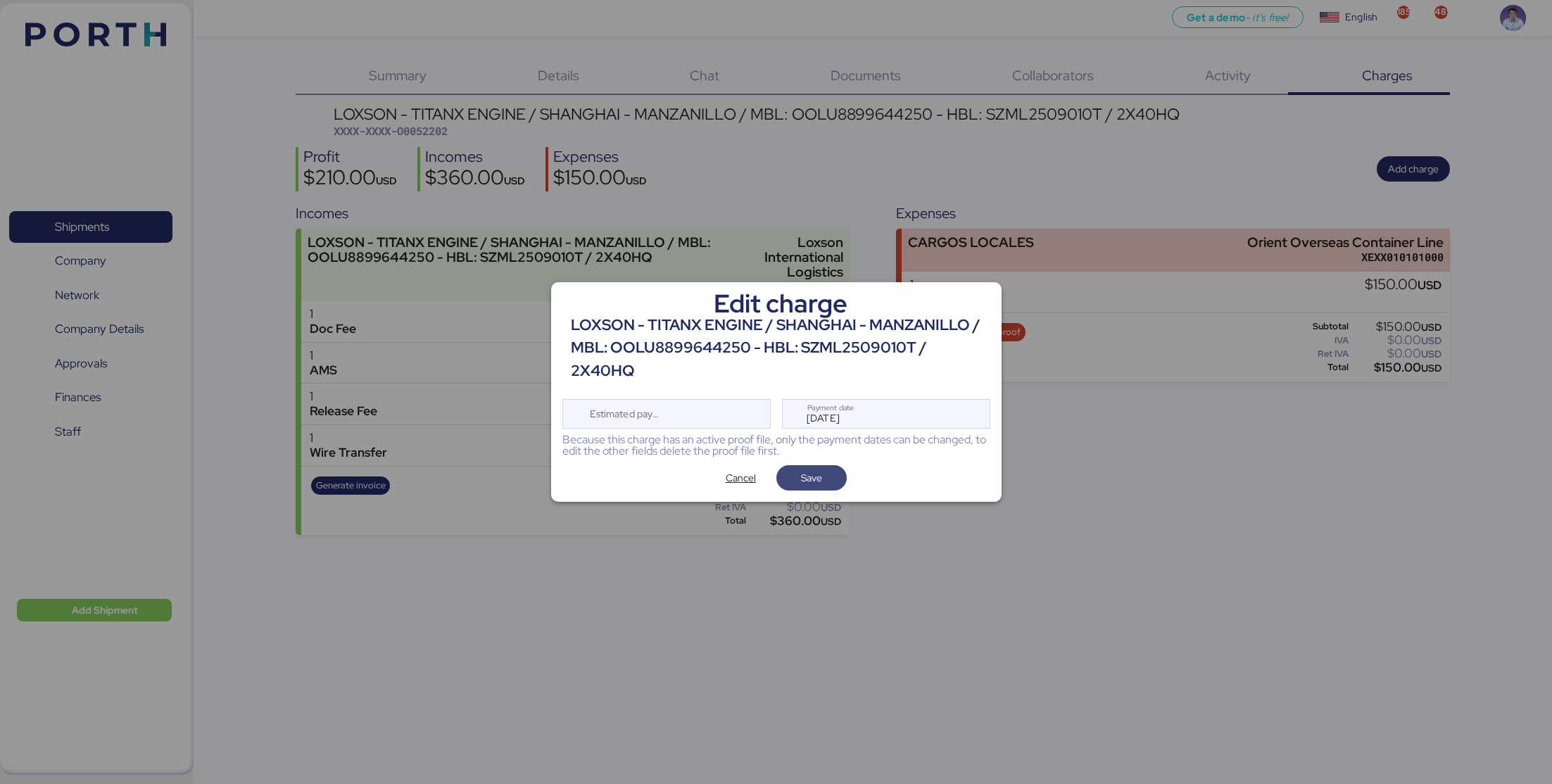
click at [823, 477] on span "Save" at bounding box center [811, 477] width 48 height 20
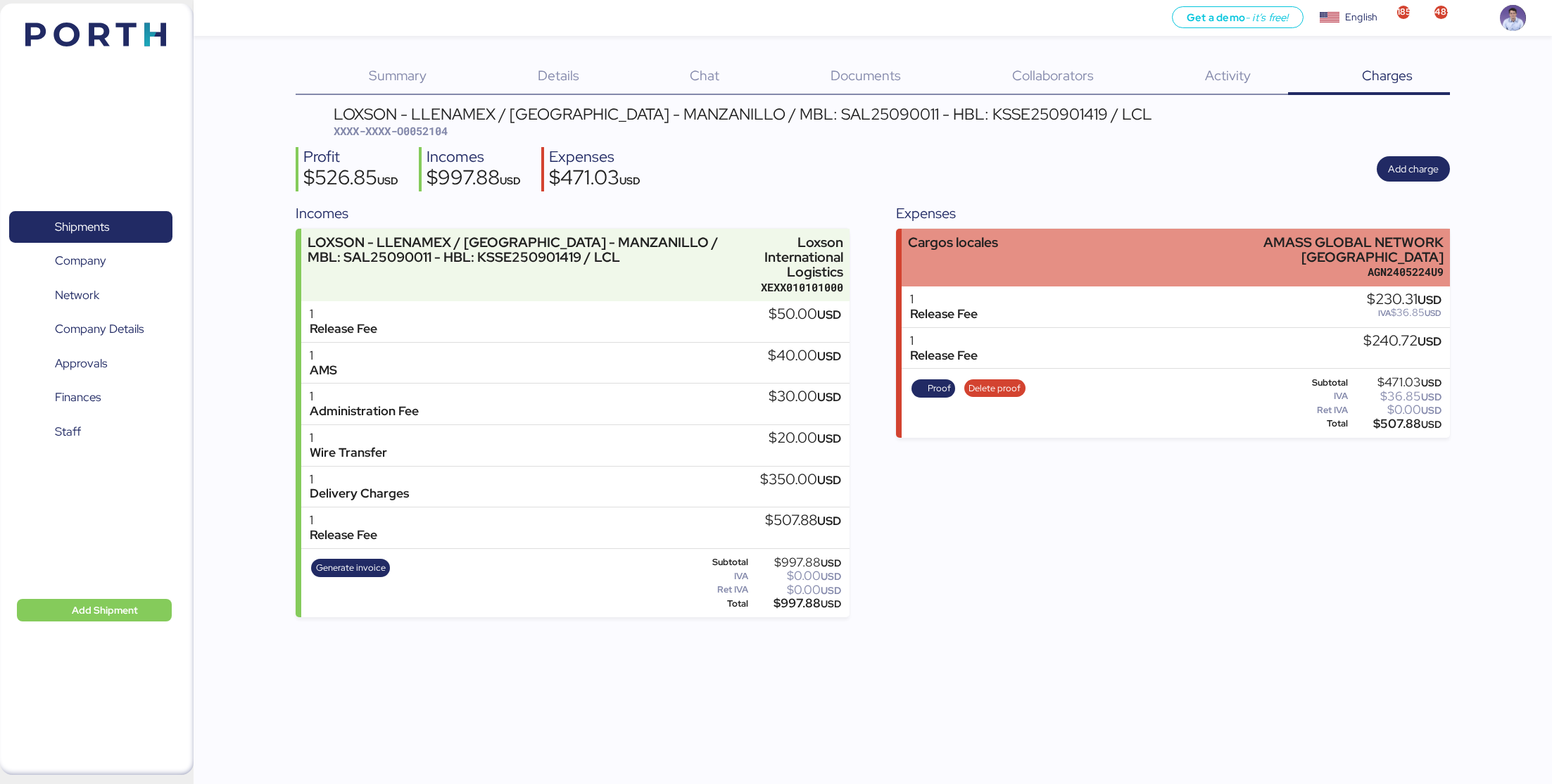
click at [1050, 255] on div "Cargos locales AMASS GLOBAL NETWORK [GEOGRAPHIC_DATA] AGN2405224U9" at bounding box center [1176, 258] width 548 height 59
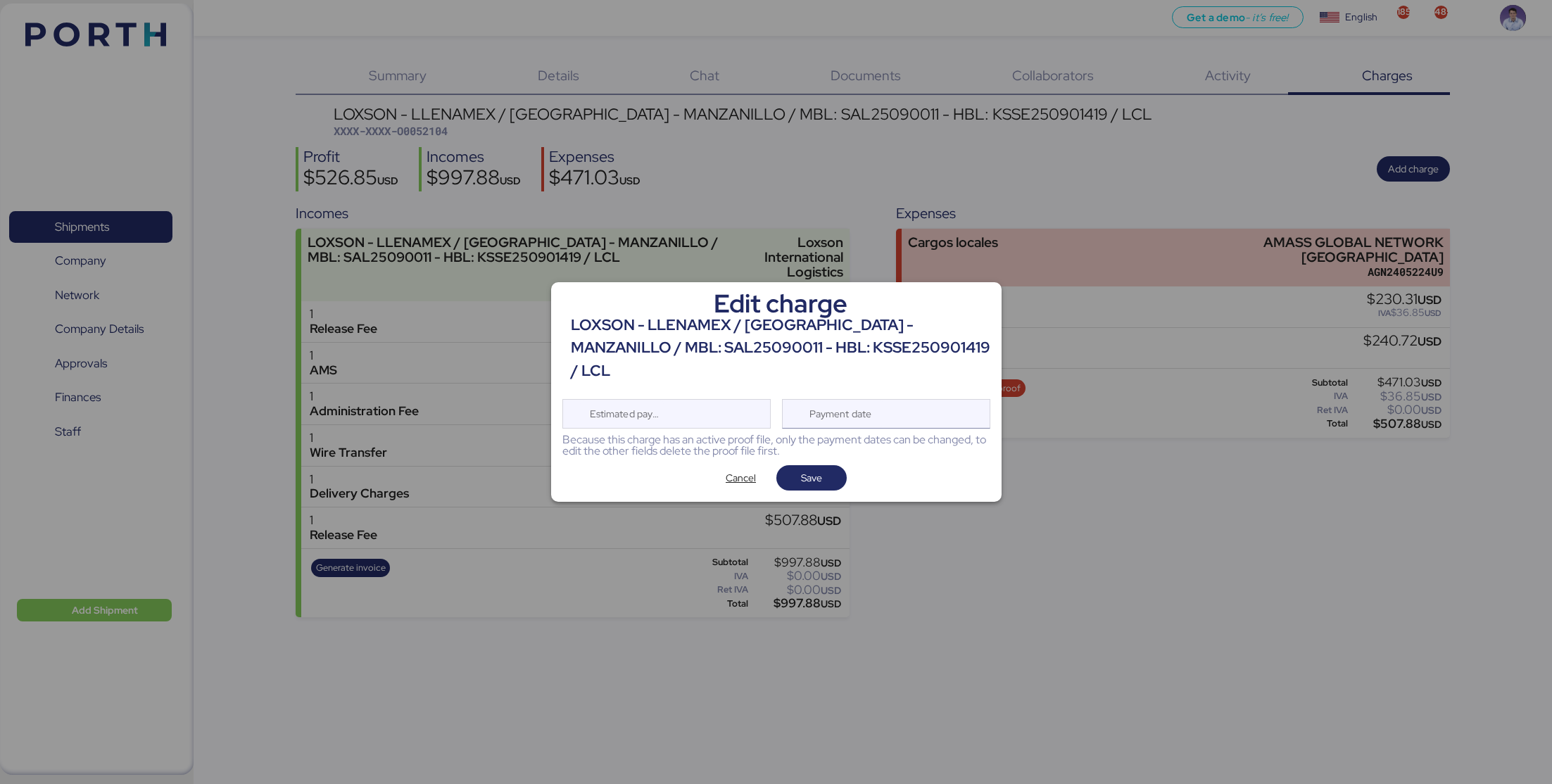
click at [921, 398] on div "Payment date" at bounding box center [885, 413] width 208 height 29
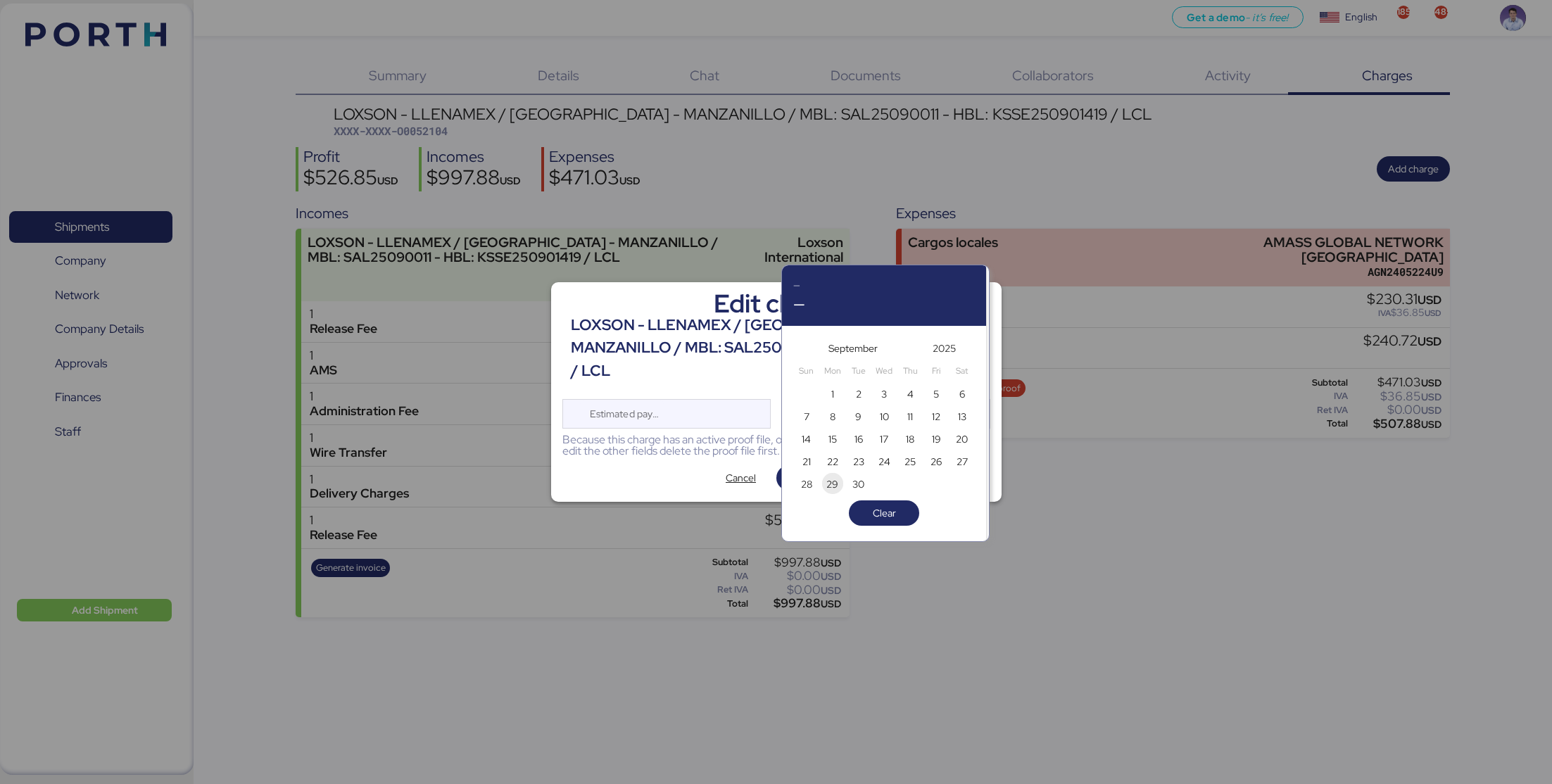
click at [840, 482] on span "29" at bounding box center [833, 484] width 16 height 17
type input "[DATE]"
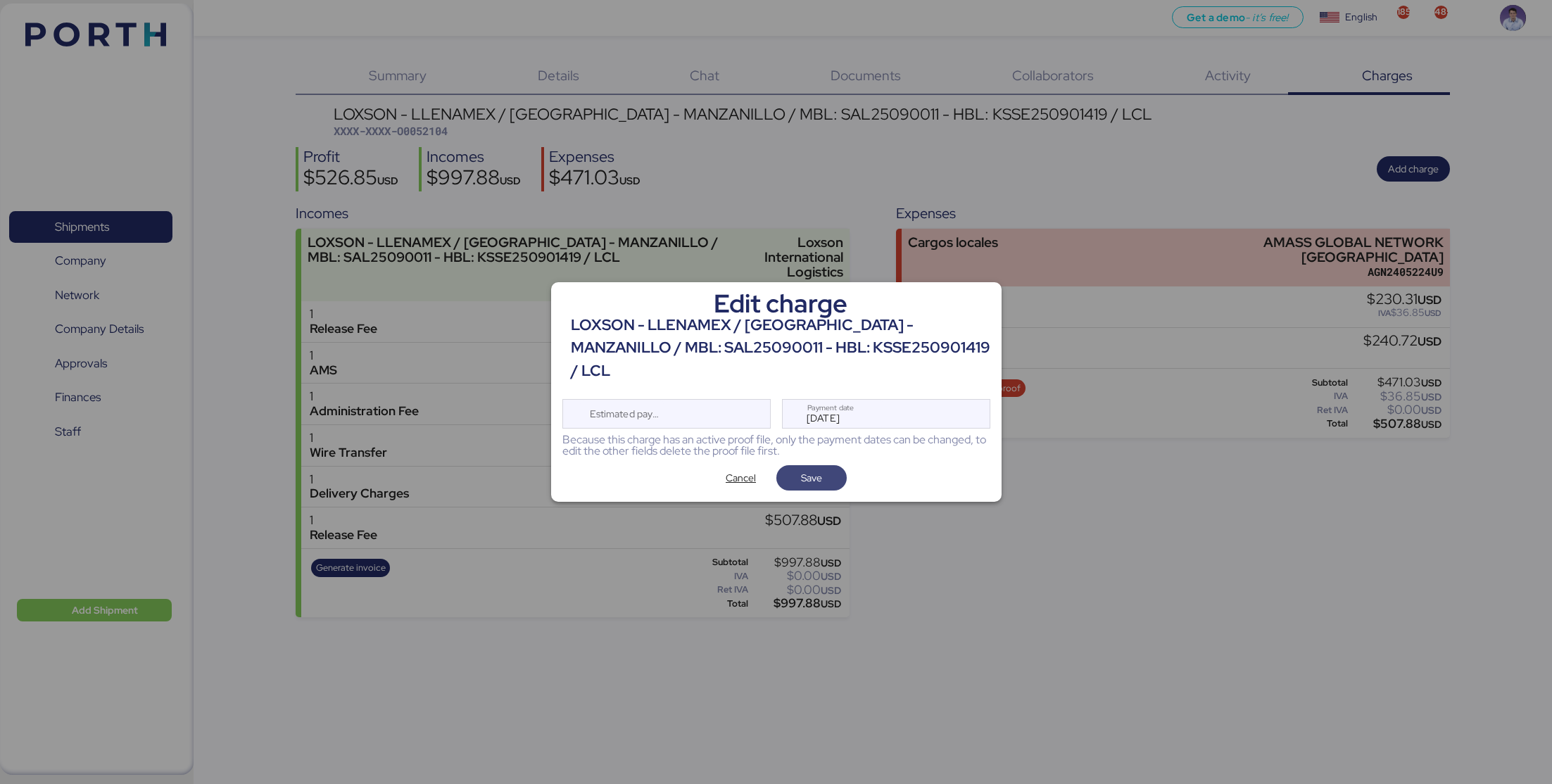
click at [834, 467] on span "Save" at bounding box center [811, 477] width 70 height 25
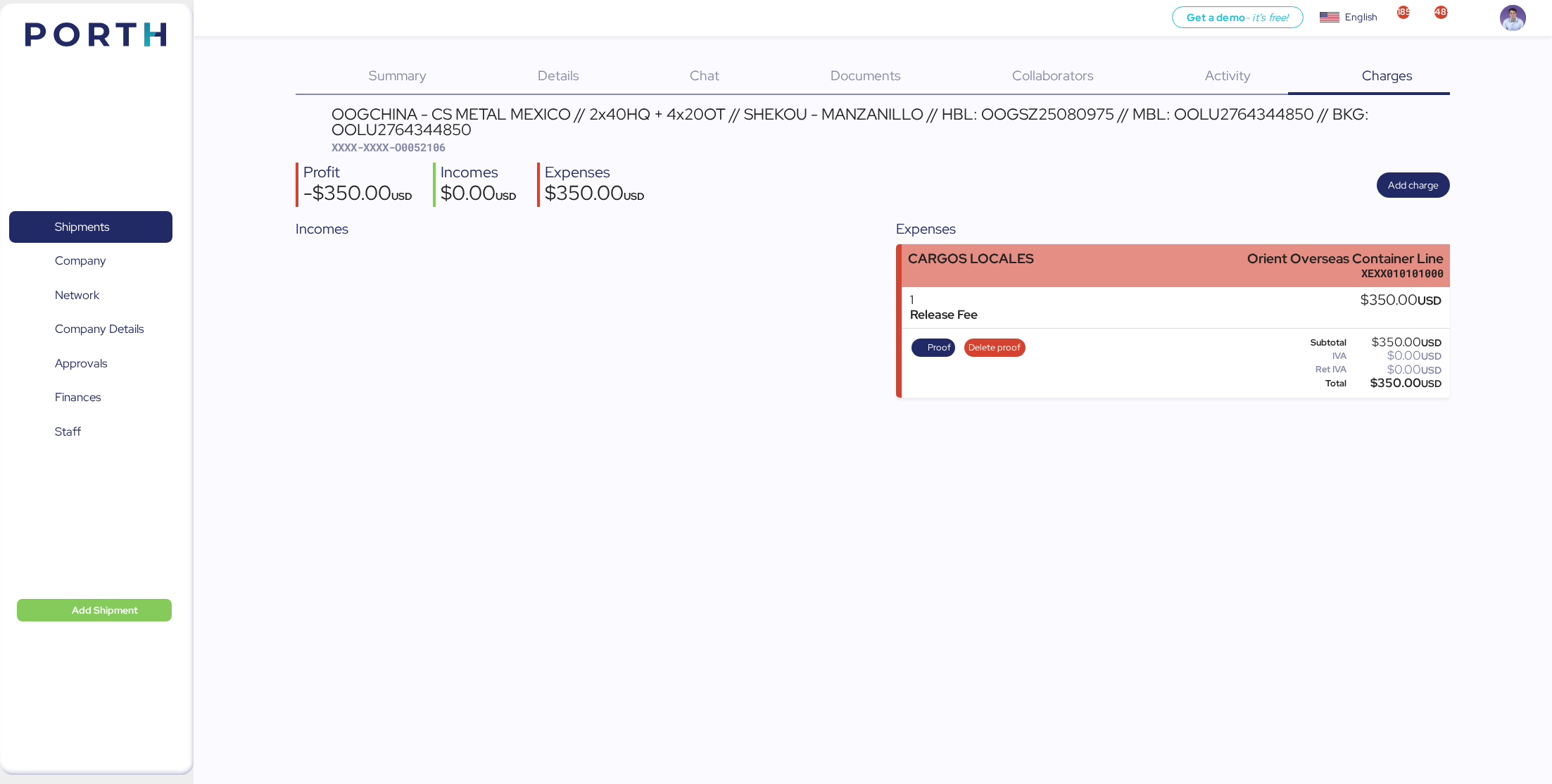
click at [1106, 274] on div "CARGOS LOCALES Orient Overseas Container Line XEXX010101000" at bounding box center [1176, 265] width 548 height 43
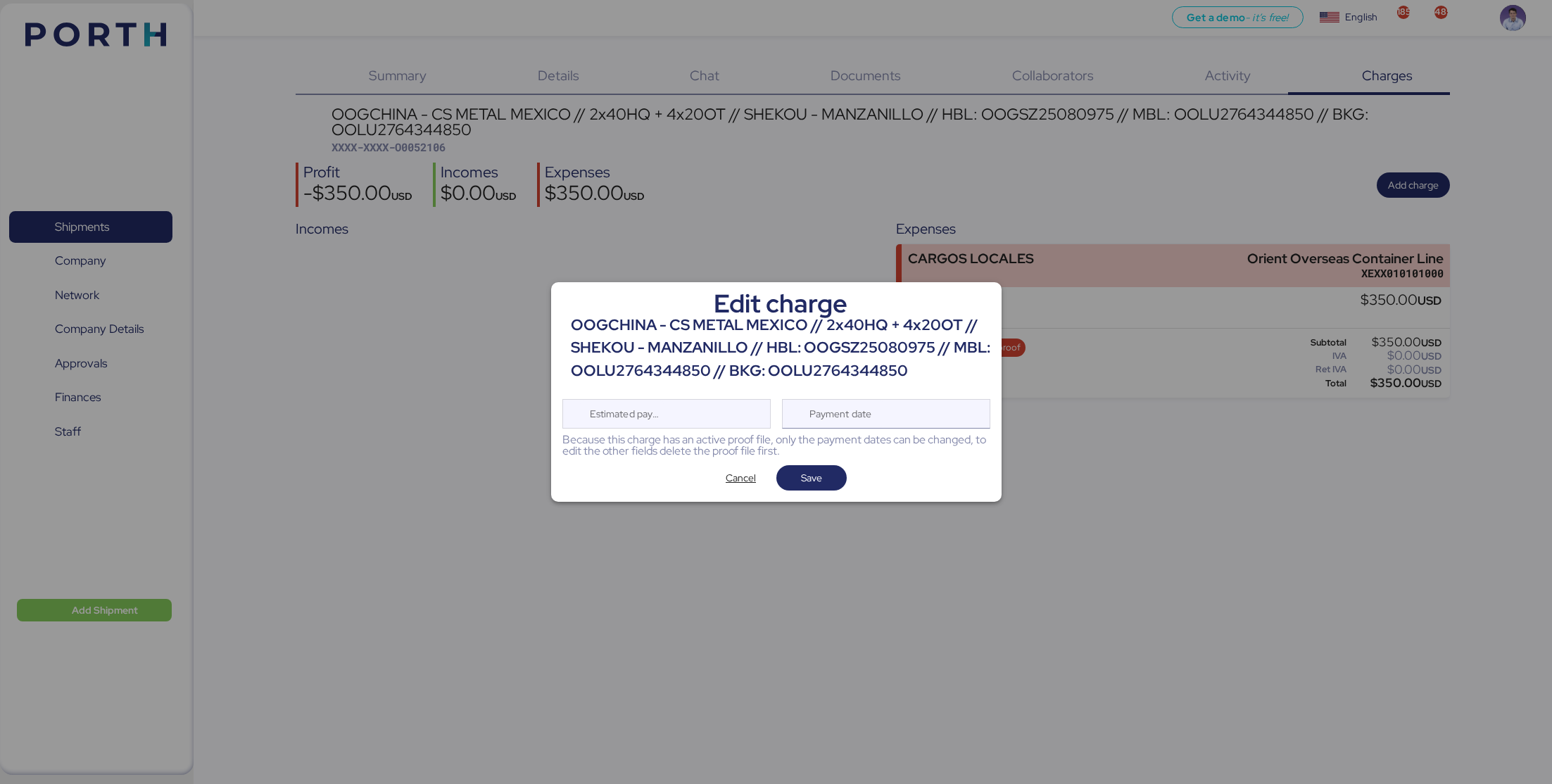
click at [875, 421] on div "Payment date" at bounding box center [841, 413] width 84 height 29
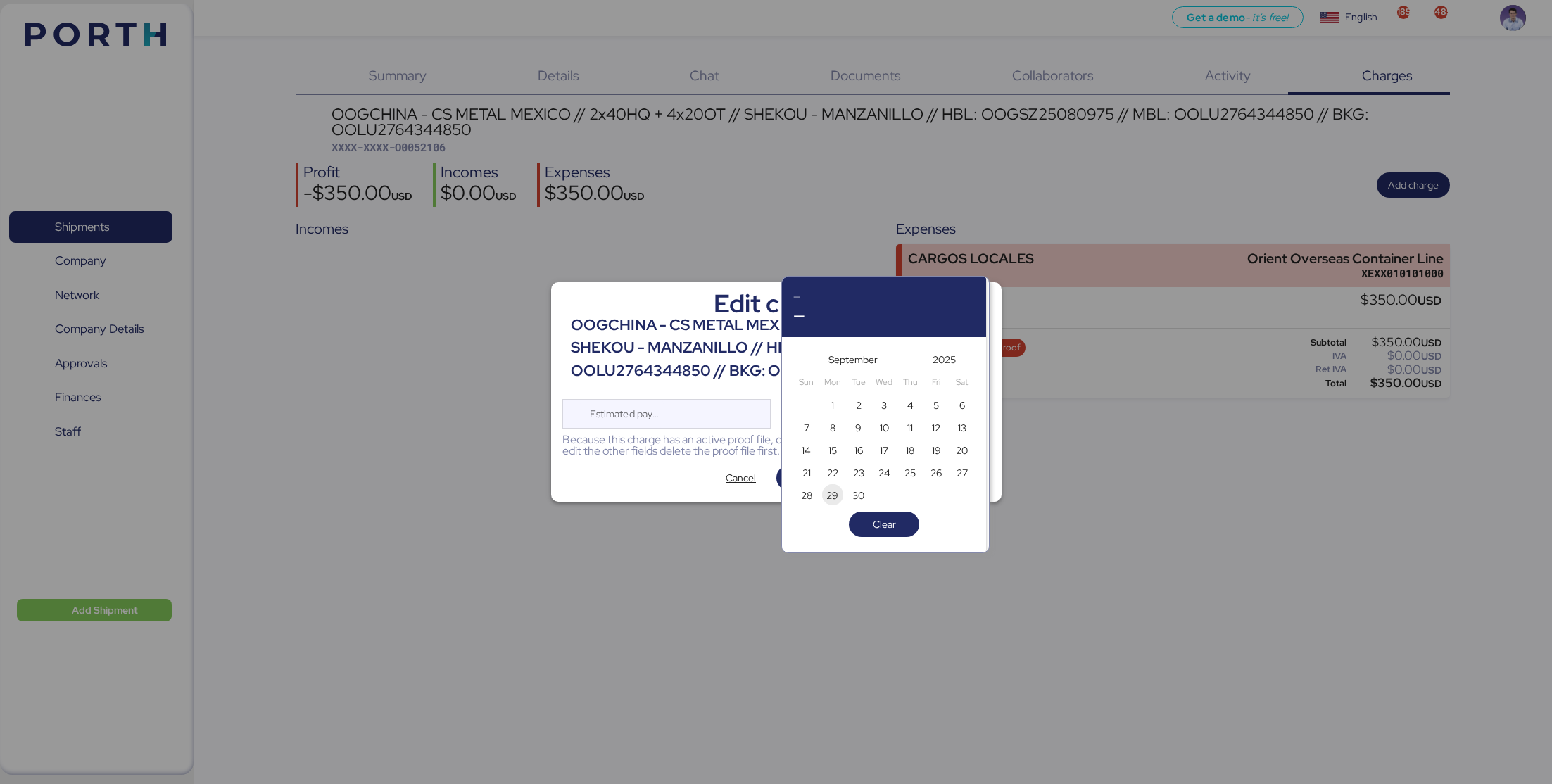
click at [833, 494] on span "29" at bounding box center [832, 495] width 12 height 17
type input "[DATE]"
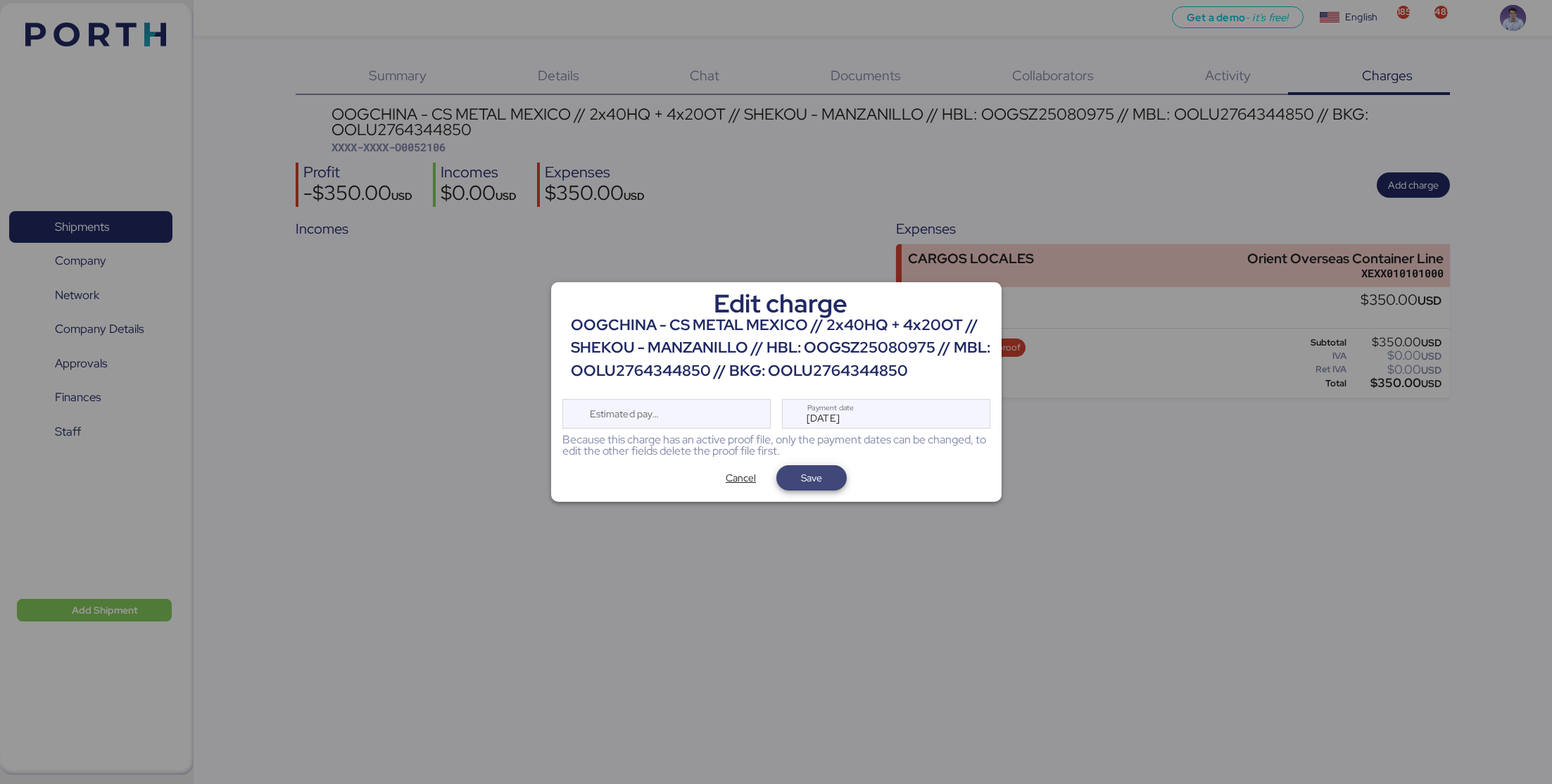
click at [827, 484] on span "Save" at bounding box center [811, 477] width 48 height 20
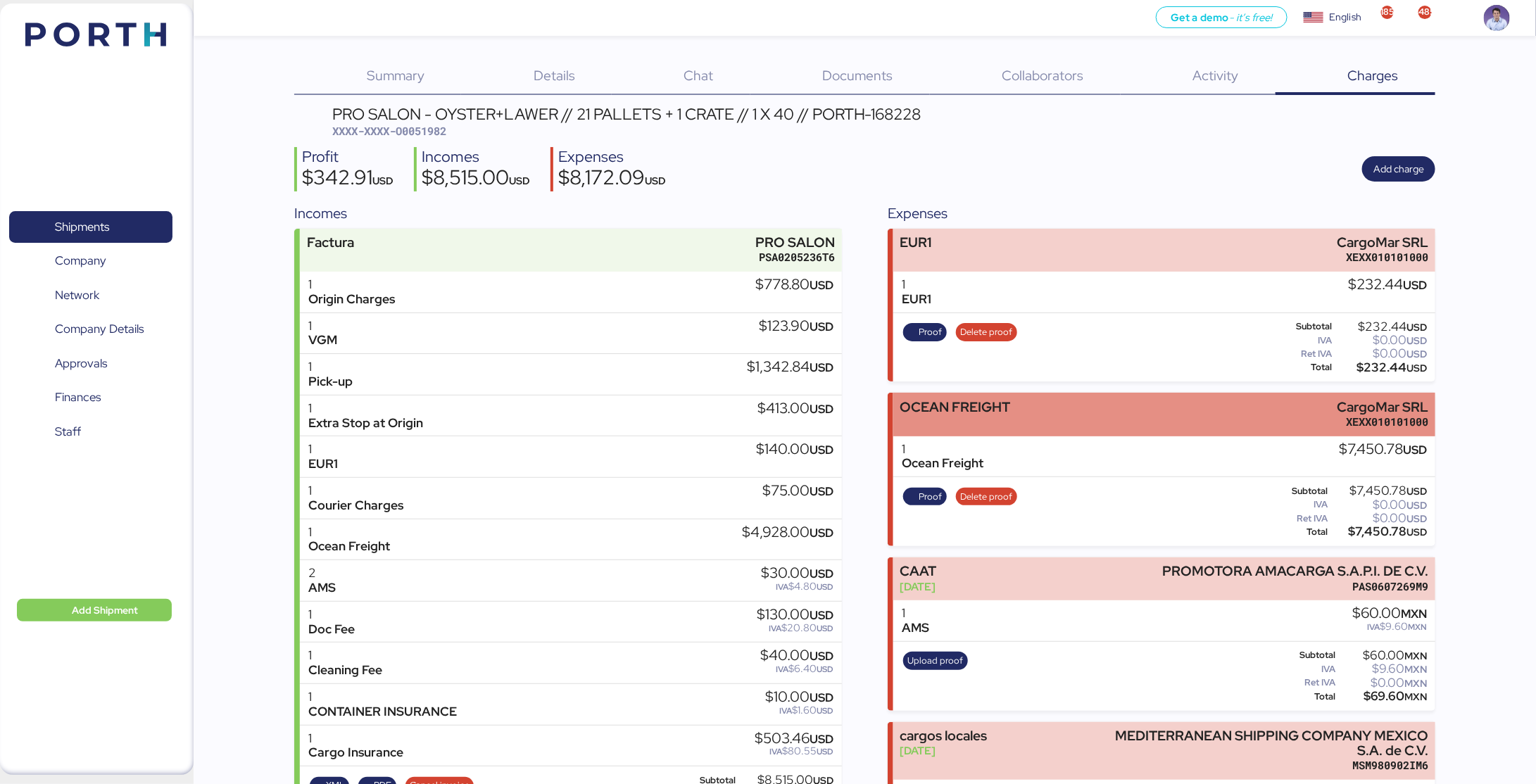
click at [1041, 405] on div "OCEAN FREIGHT CargoMar SRL XEXX010101000" at bounding box center [1164, 414] width 542 height 43
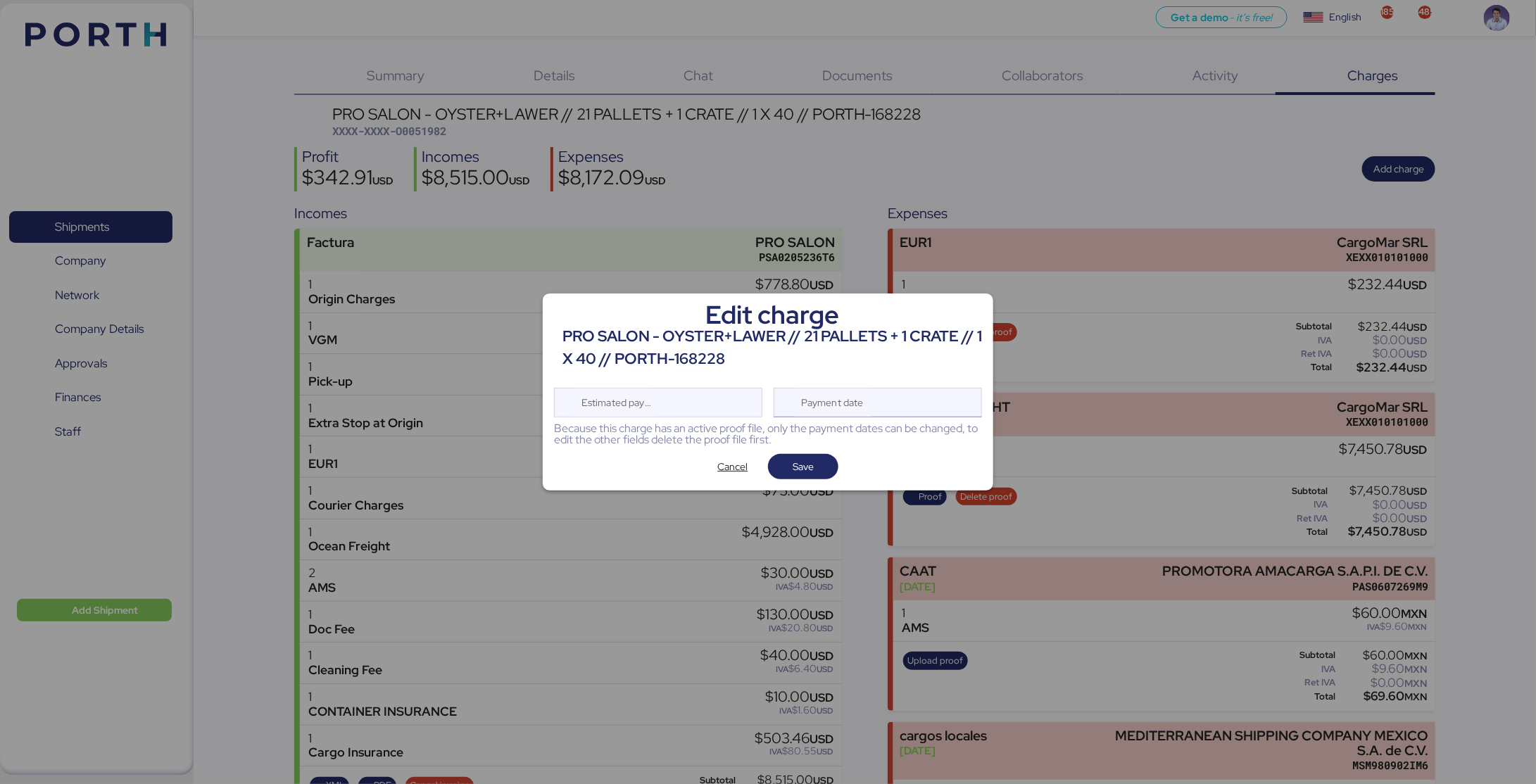
click at [915, 391] on div "Payment date" at bounding box center [877, 402] width 208 height 29
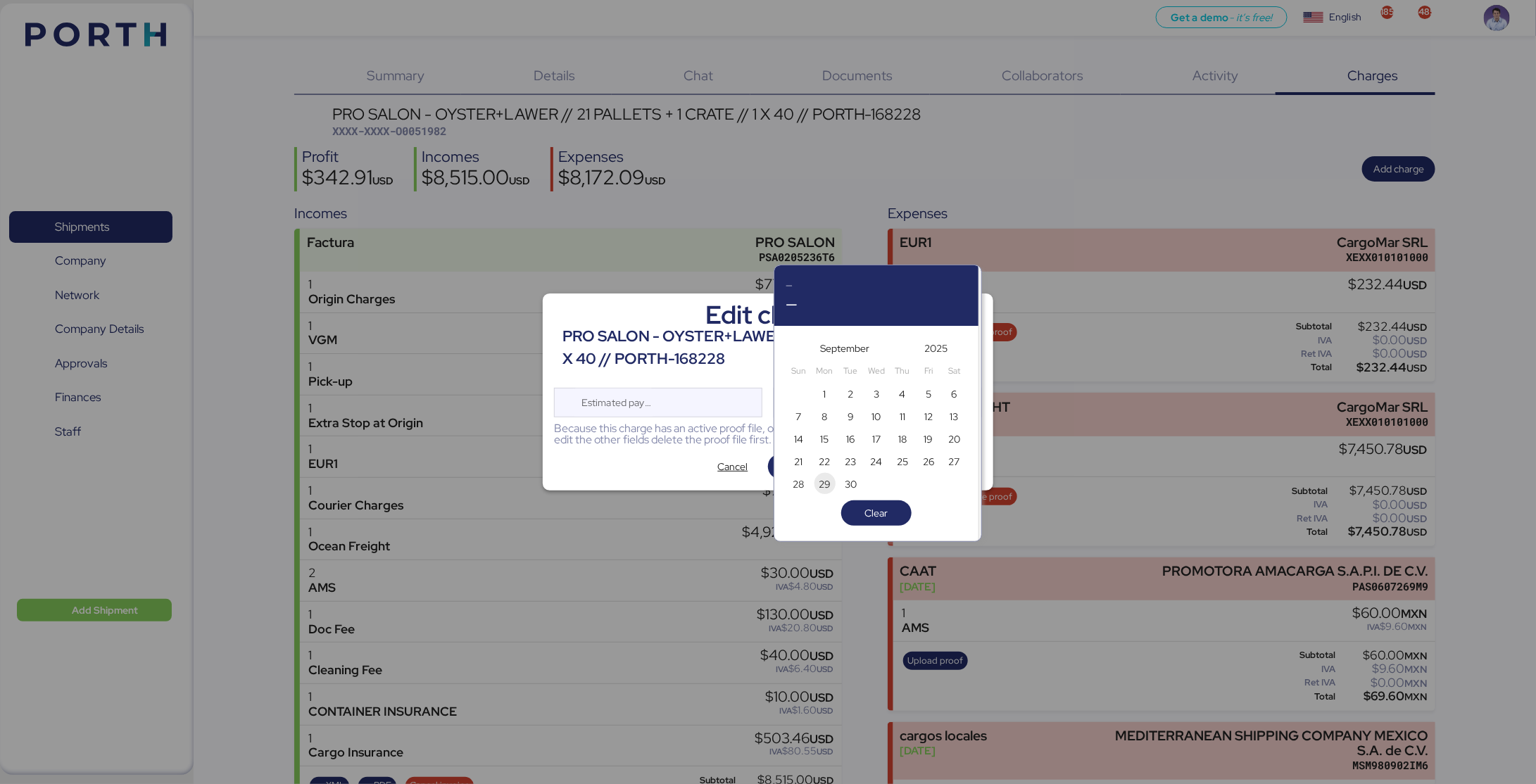
click at [832, 479] on span "29" at bounding box center [825, 483] width 21 height 21
type input "[DATE]"
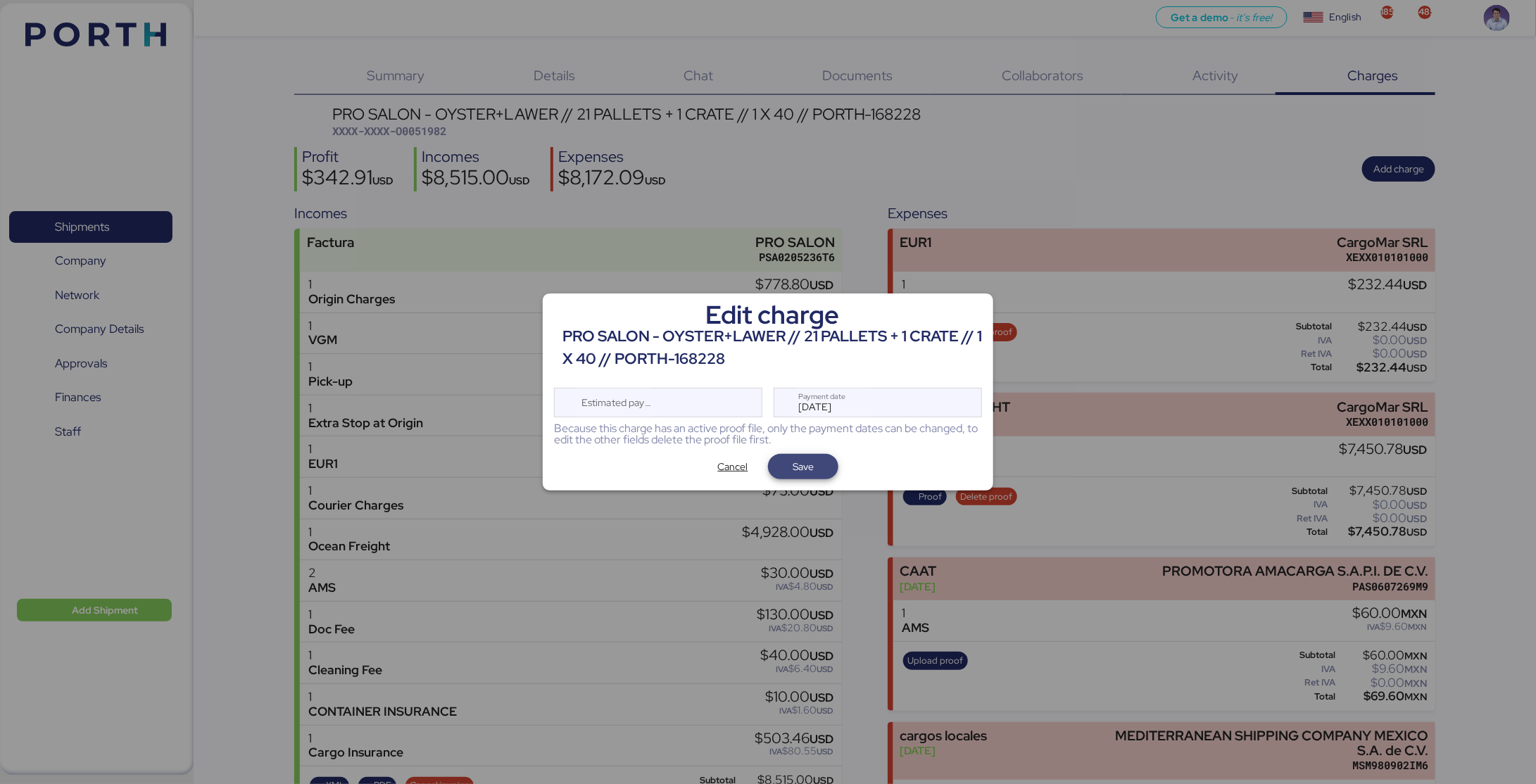
click at [827, 467] on span "Save" at bounding box center [803, 466] width 70 height 25
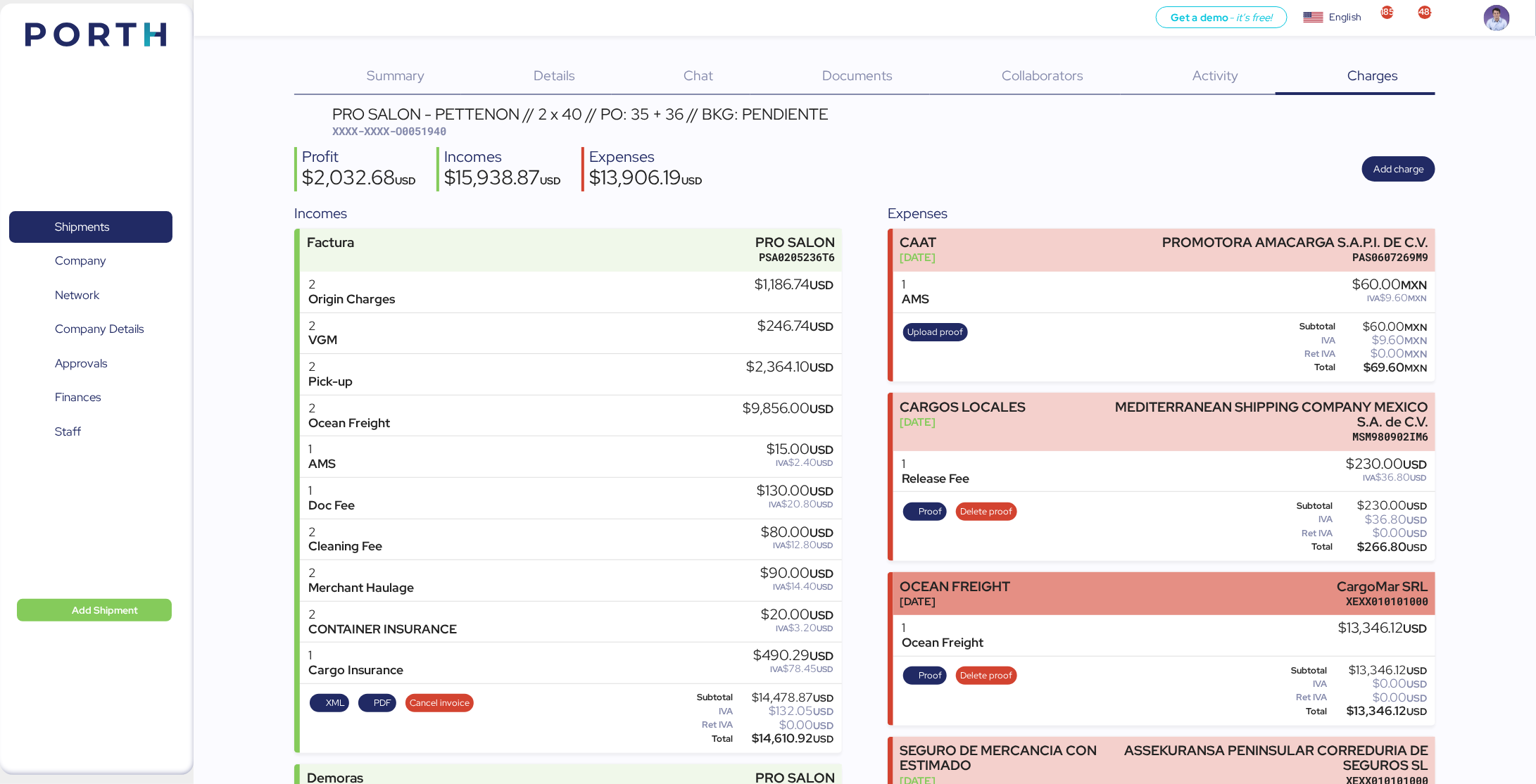
click at [1003, 573] on div "OCEAN FREIGHT Aug 29, 2025 CargoMar SRL XEXX010101000" at bounding box center [1164, 594] width 542 height 43
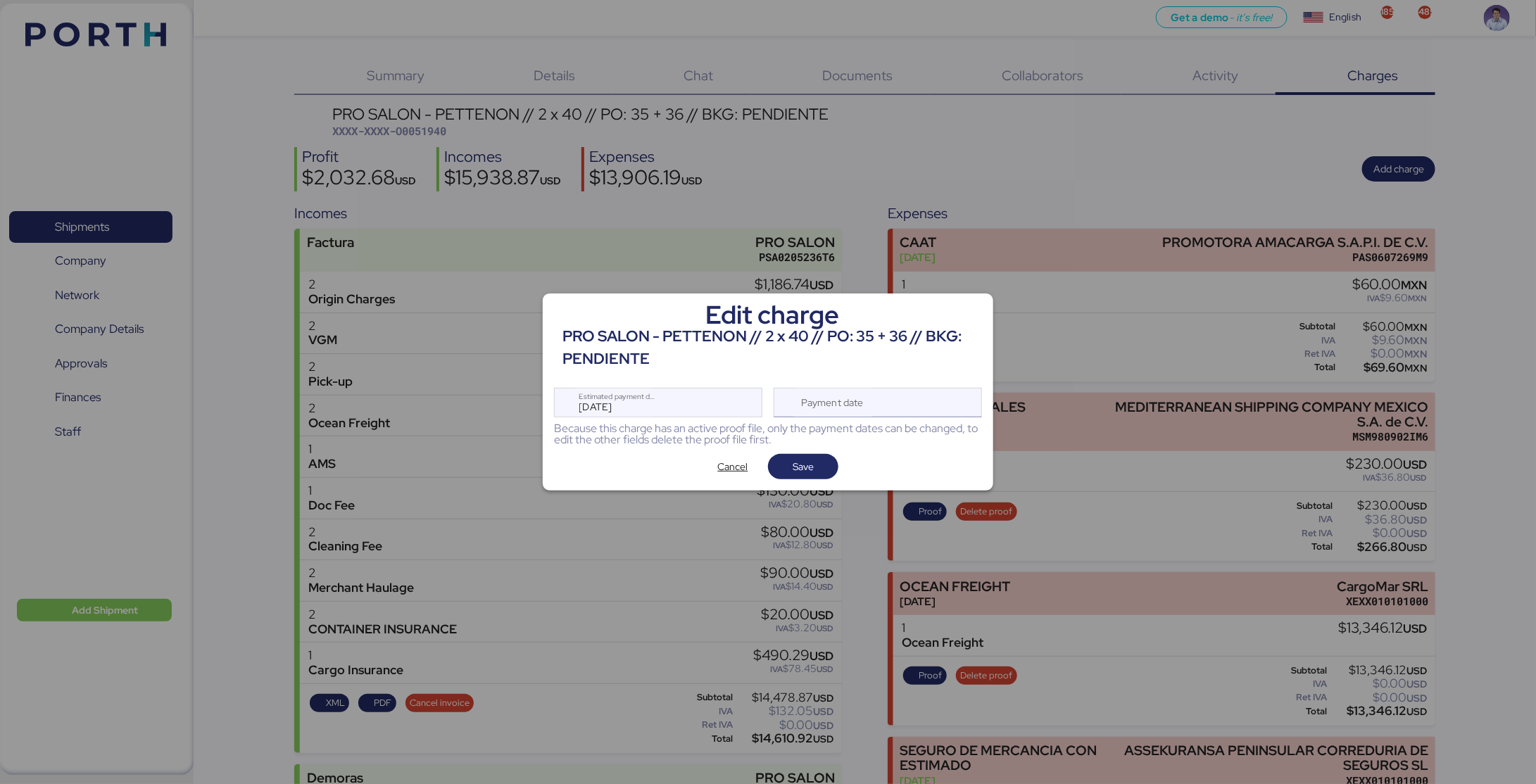
click at [946, 398] on div "Payment date" at bounding box center [877, 402] width 208 height 29
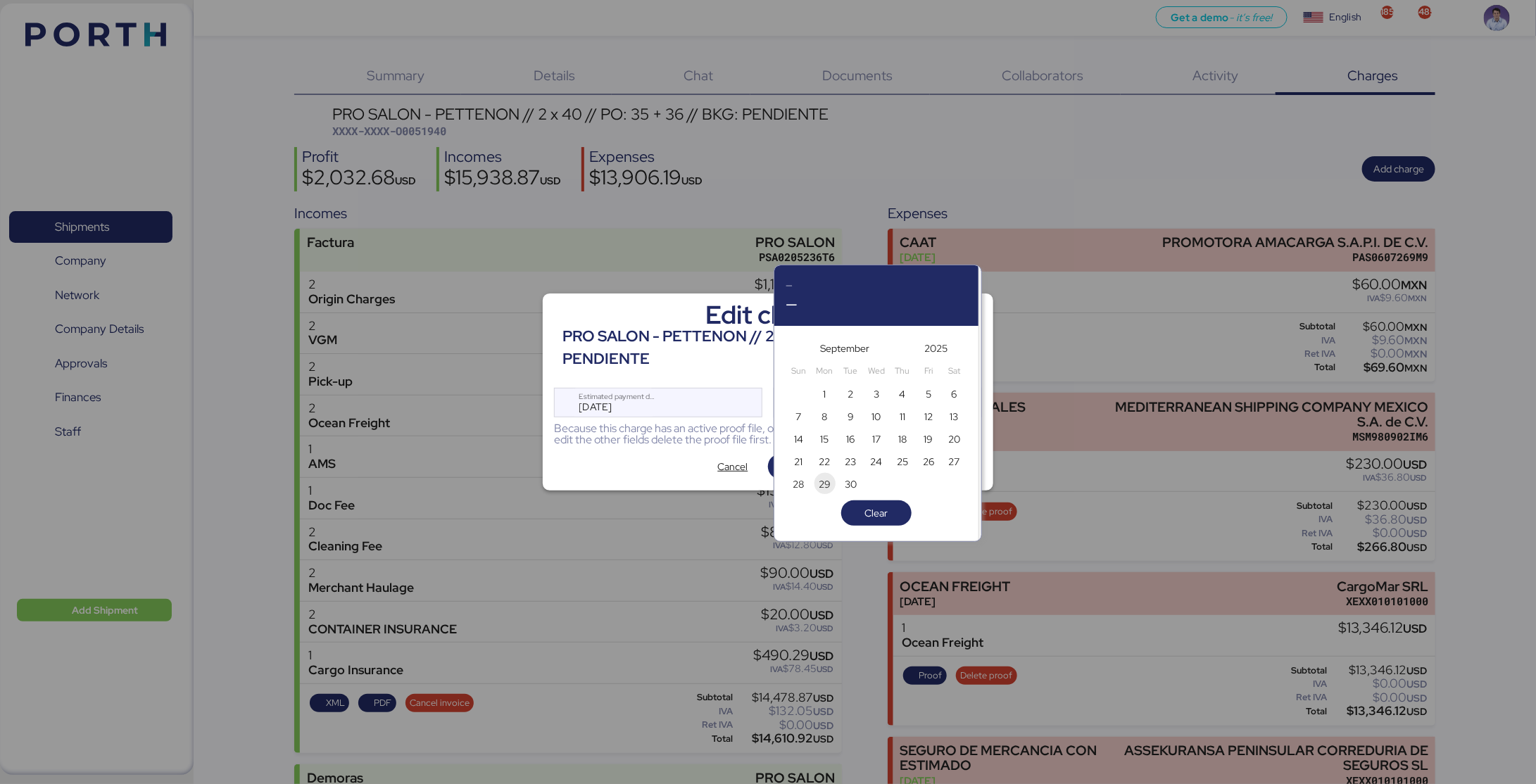
click at [830, 481] on span "29" at bounding box center [825, 484] width 12 height 17
type input "[DATE]"
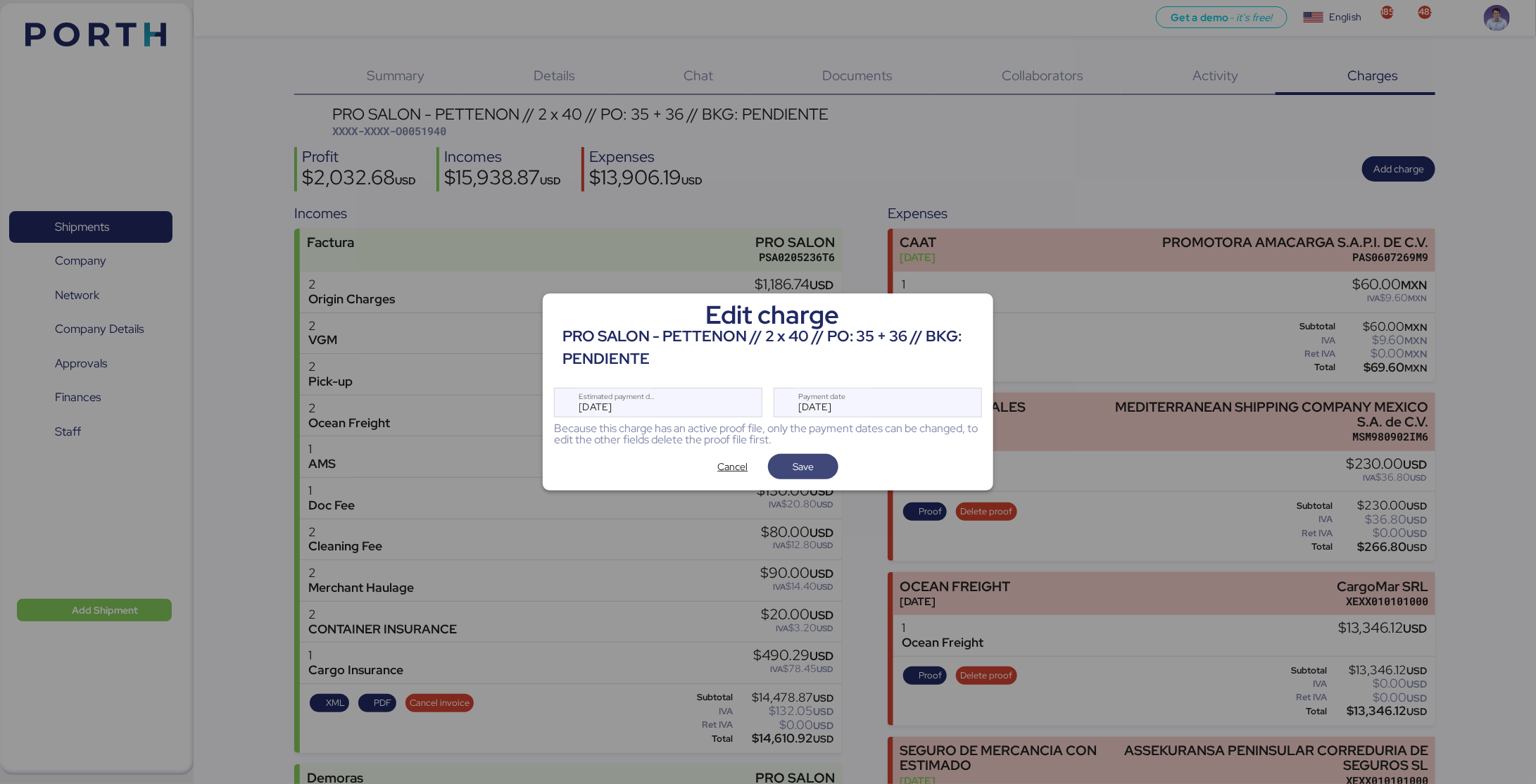
click at [816, 471] on span "Save" at bounding box center [803, 466] width 48 height 20
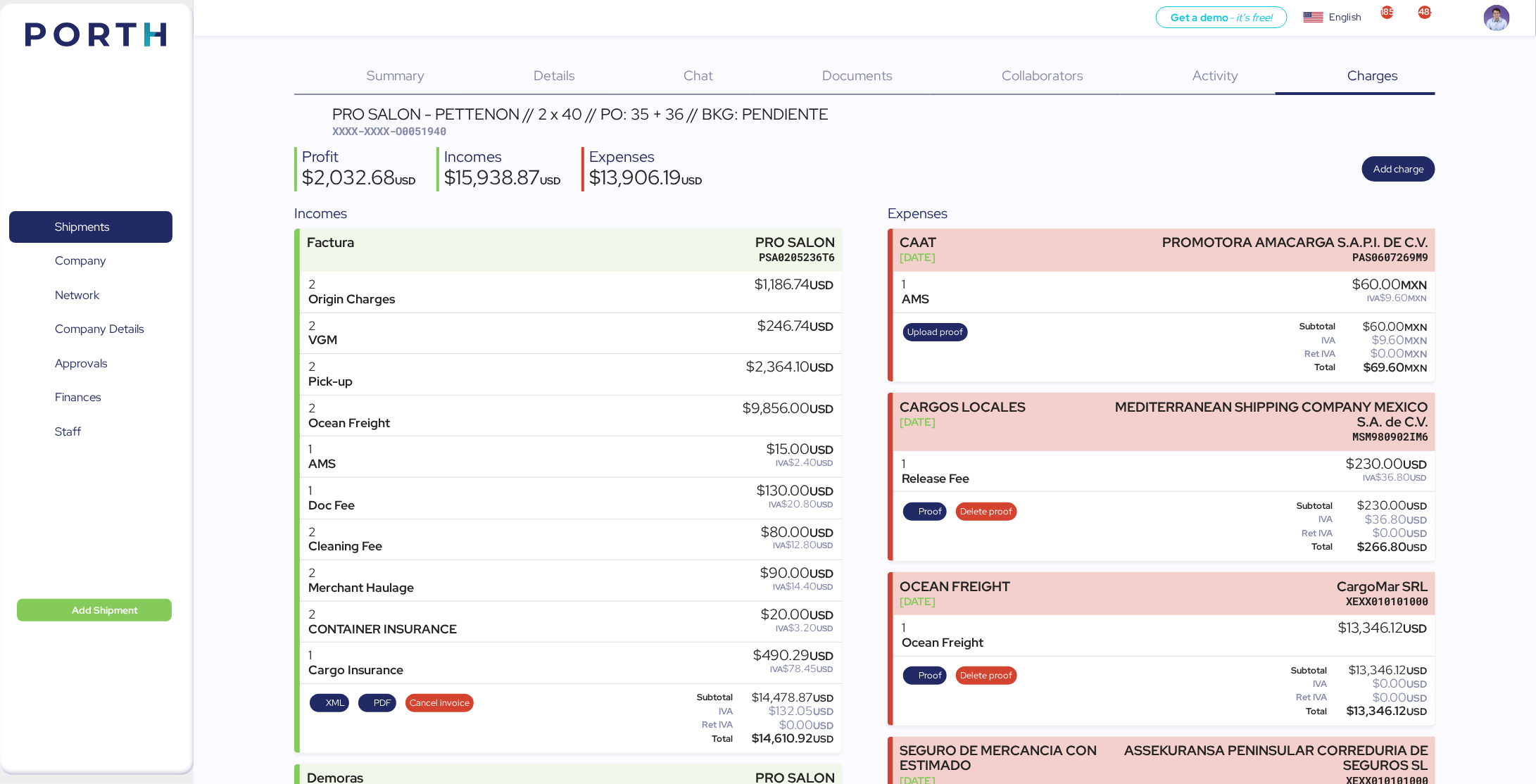
click at [936, 142] on div "PRO SALON - PETTENON // 2 x 40 // PO: 35 + 36 // BKG: PENDIENTE XXXX-XXXX-O0051…" at bounding box center [864, 552] width 1141 height 893
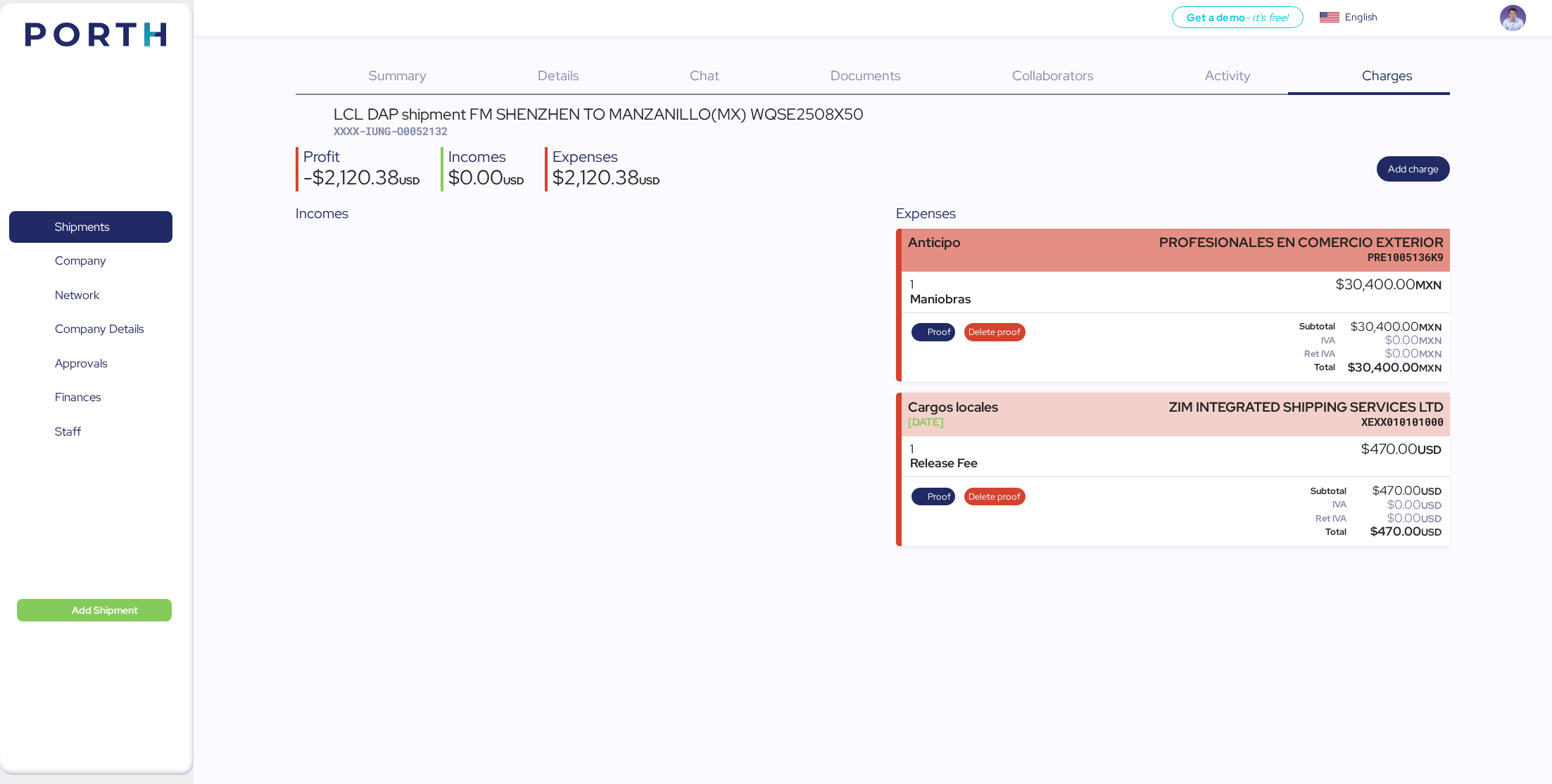
click at [1107, 231] on div "Anticipo PROFESIONALES EN COMERCIO EXTERIOR PRE1005136K9" at bounding box center [1176, 250] width 548 height 43
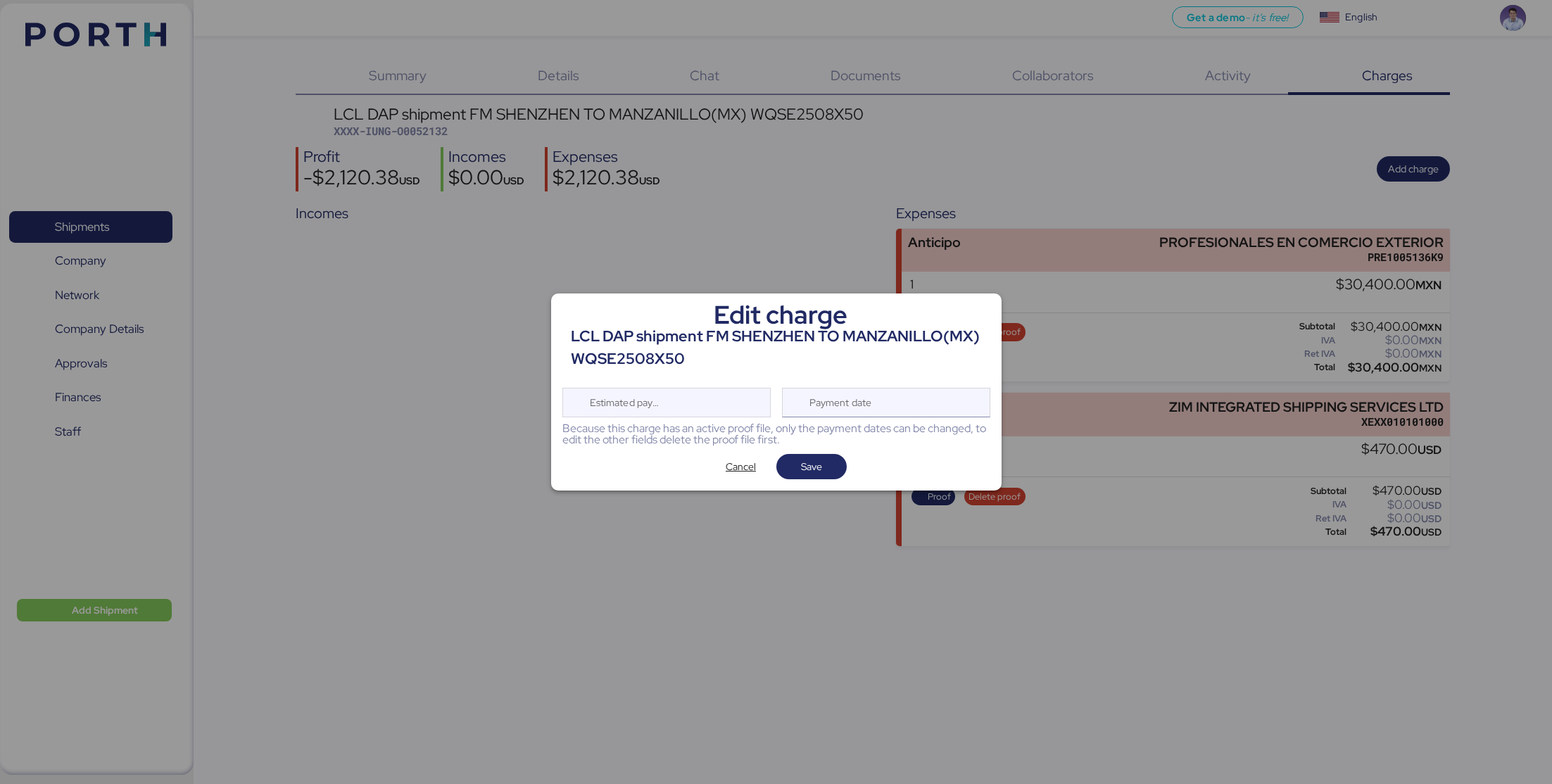
click at [932, 406] on div "Payment date" at bounding box center [885, 402] width 208 height 29
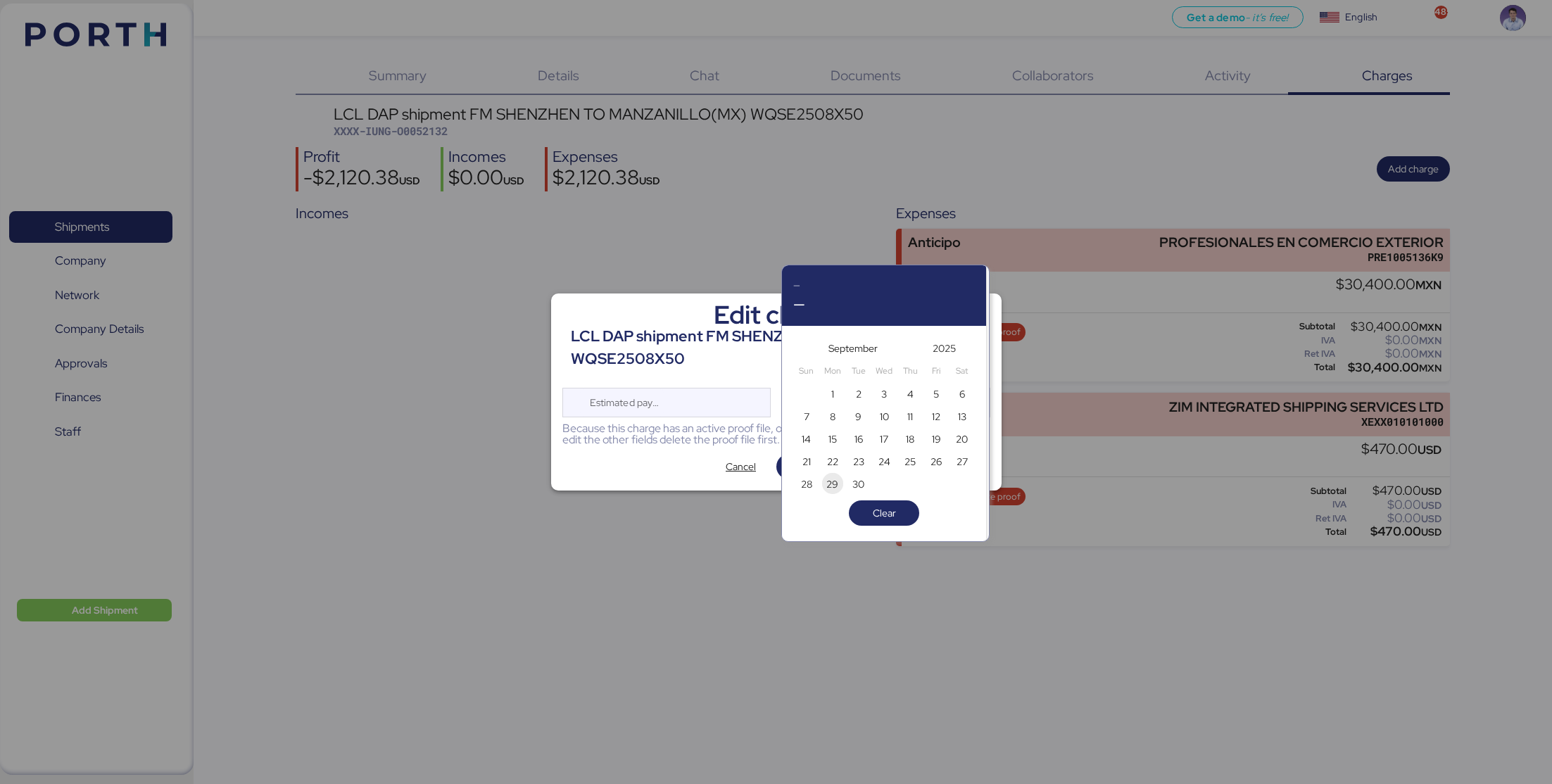
click at [830, 481] on span "29" at bounding box center [832, 484] width 12 height 17
type input "[DATE]"
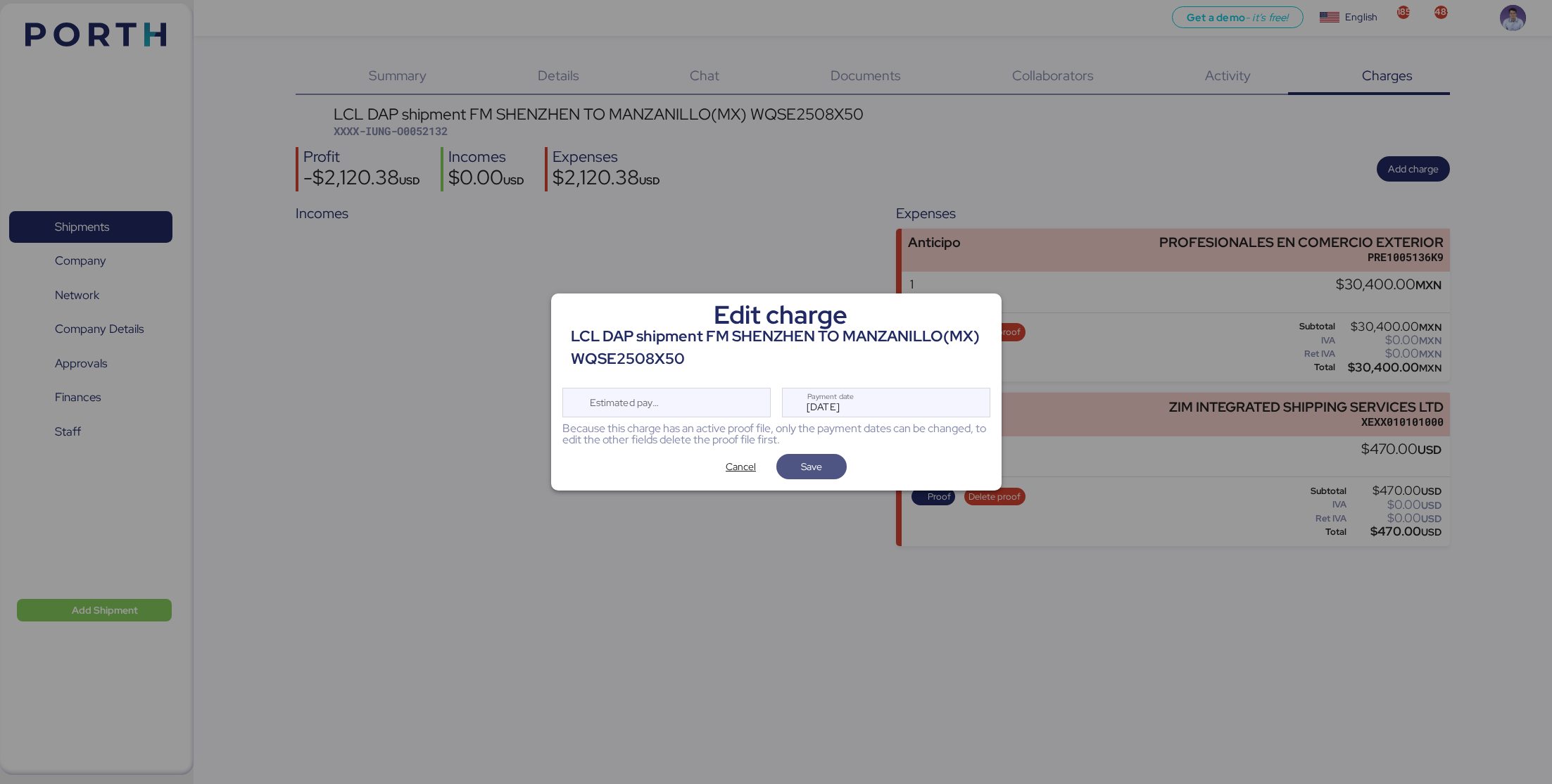
click at [802, 469] on span "Save" at bounding box center [811, 467] width 21 height 17
